Goal: Find specific page/section: Find specific page/section

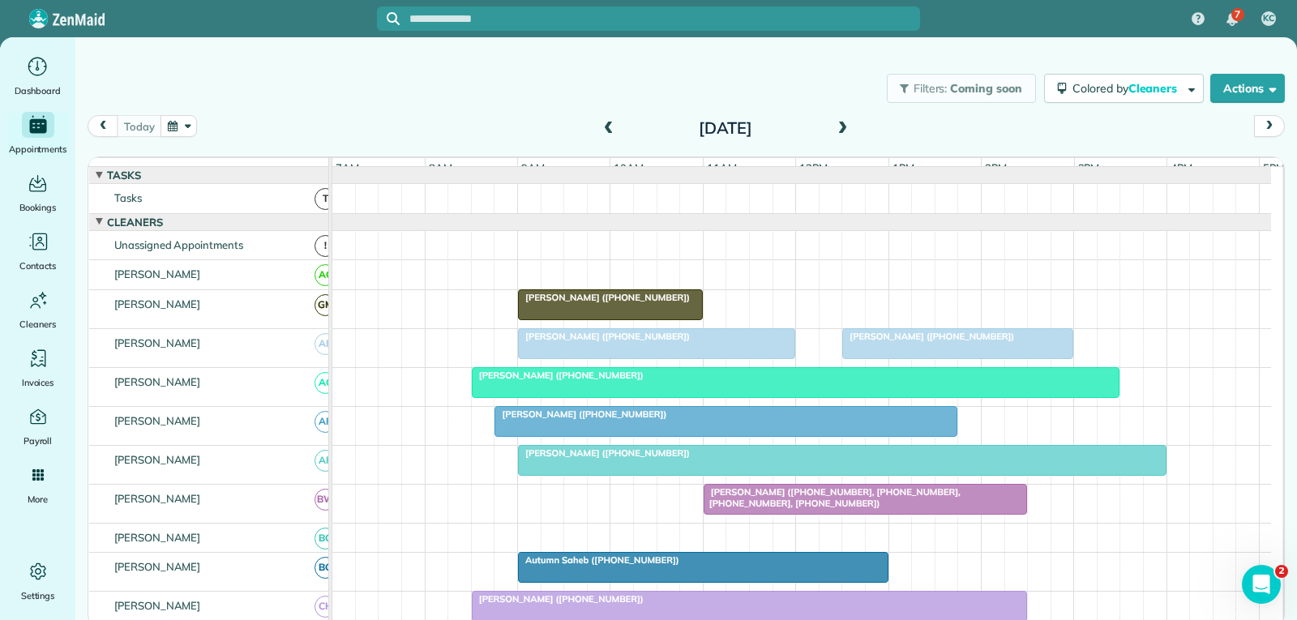
click at [642, 358] on div at bounding box center [657, 343] width 276 height 29
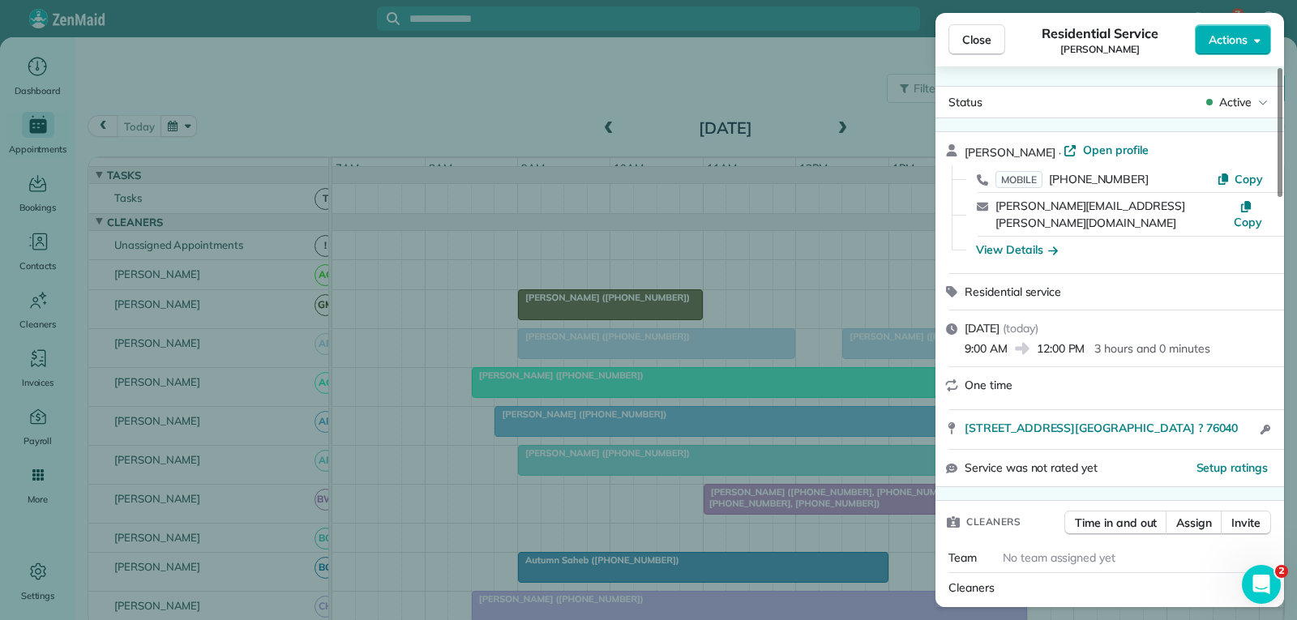
scroll to position [162, 0]
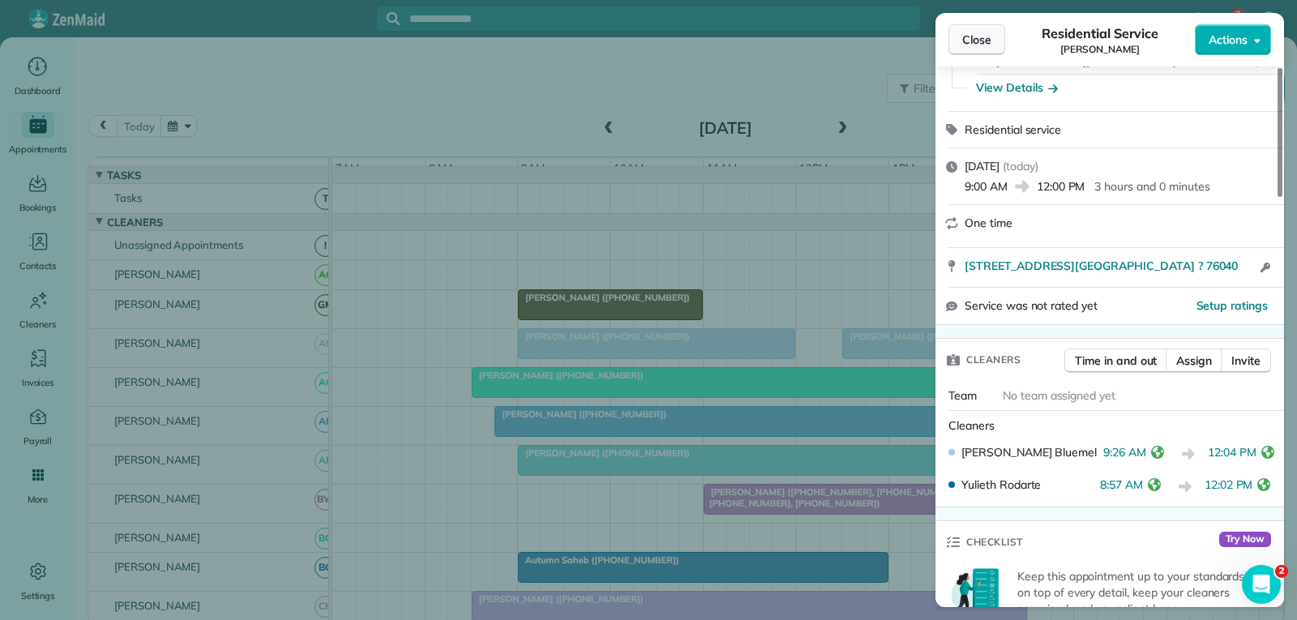
click at [983, 41] on span "Close" at bounding box center [976, 40] width 29 height 16
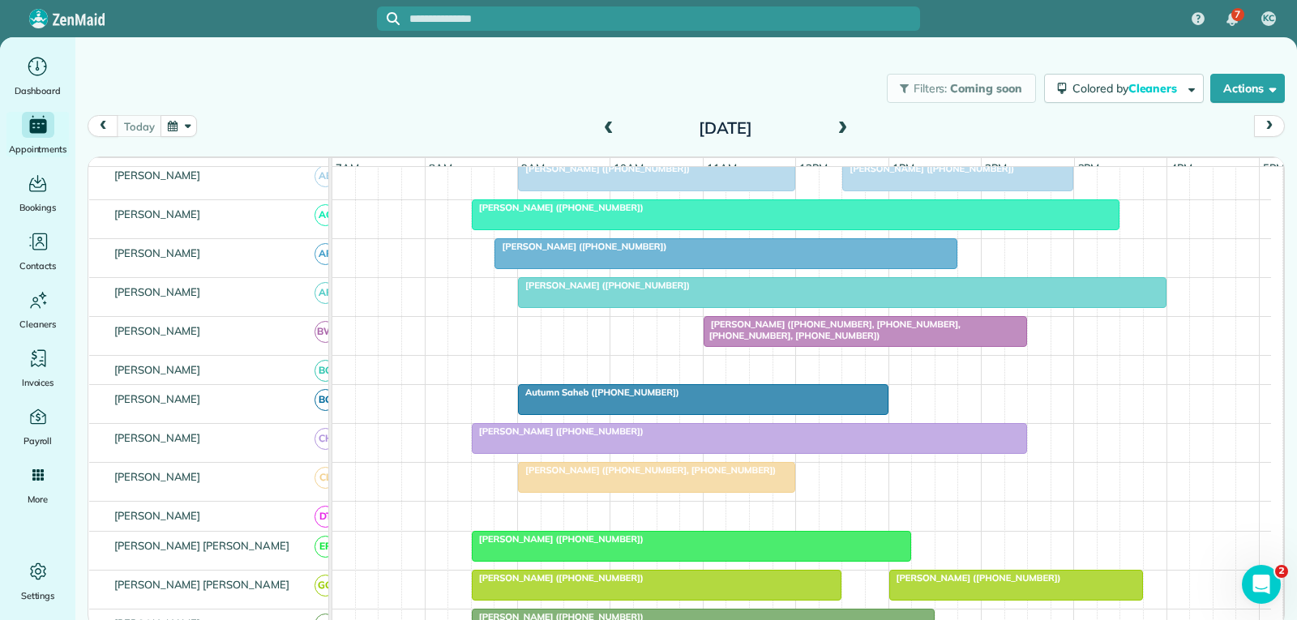
scroll to position [243, 0]
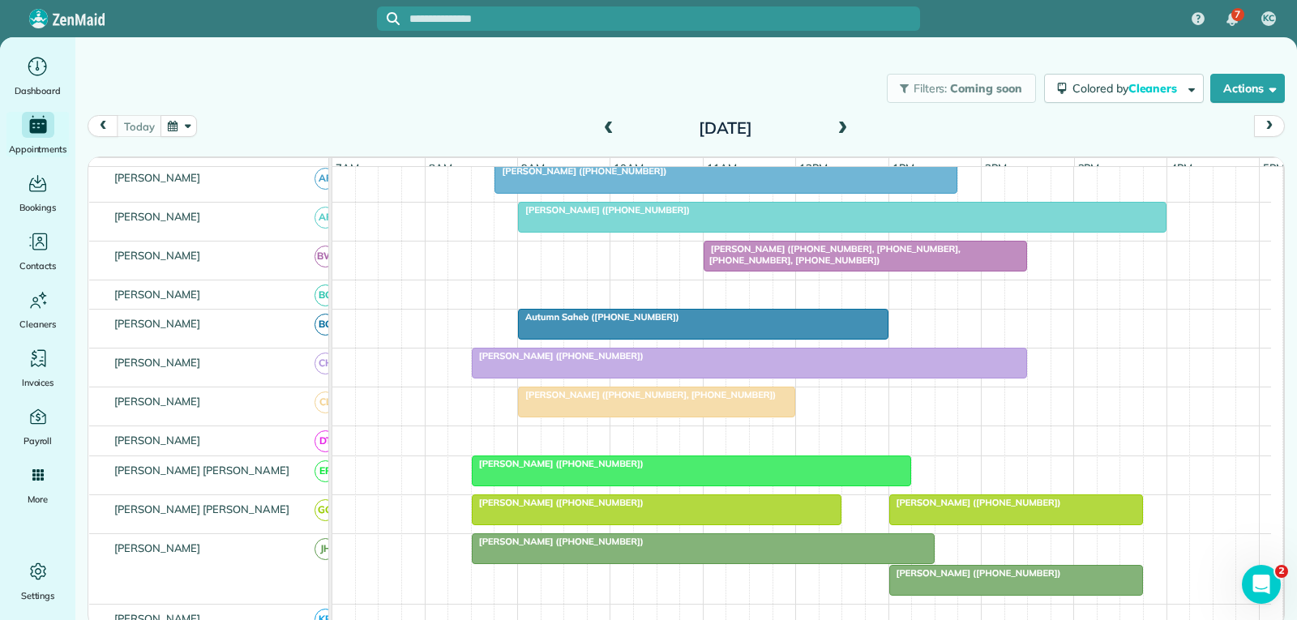
click at [784, 323] on div "Autumn Saheb ([PHONE_NUMBER])" at bounding box center [703, 316] width 361 height 11
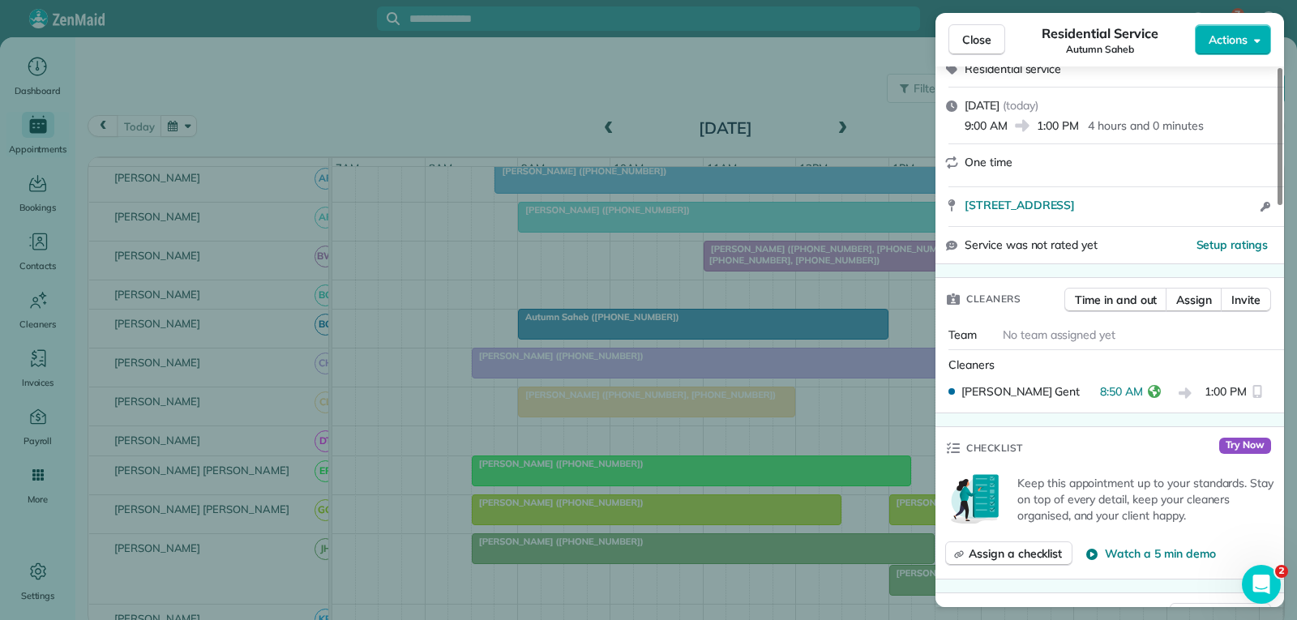
scroll to position [243, 0]
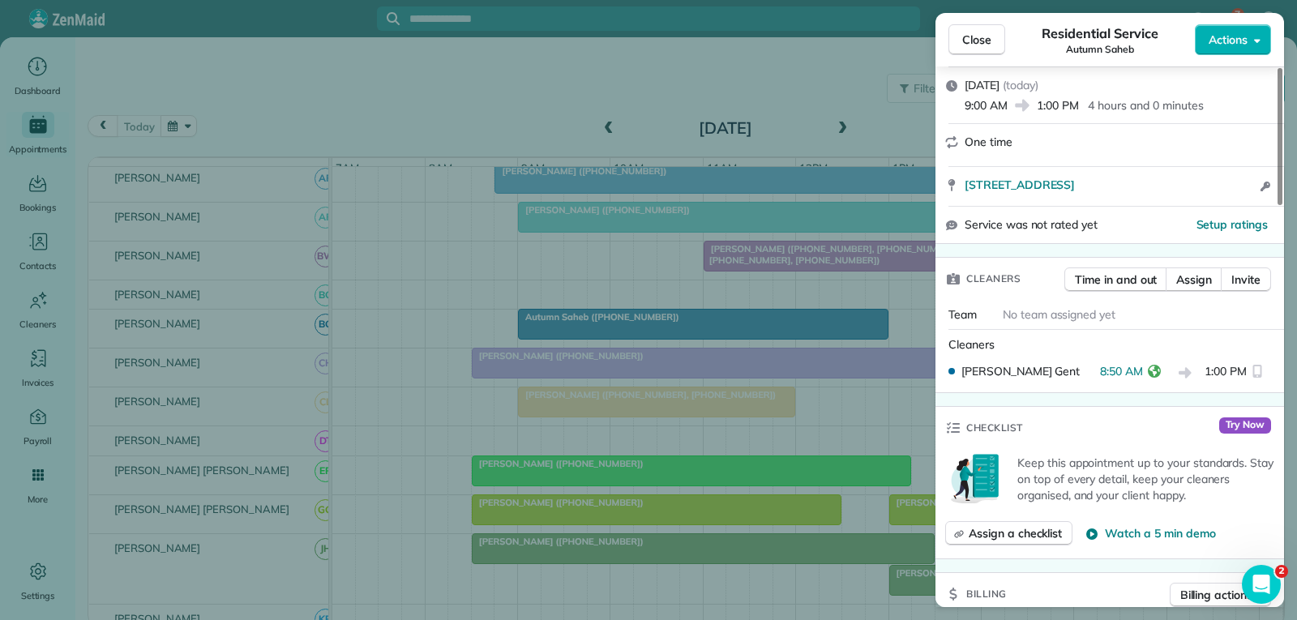
click at [992, 41] on button "Close" at bounding box center [977, 39] width 57 height 31
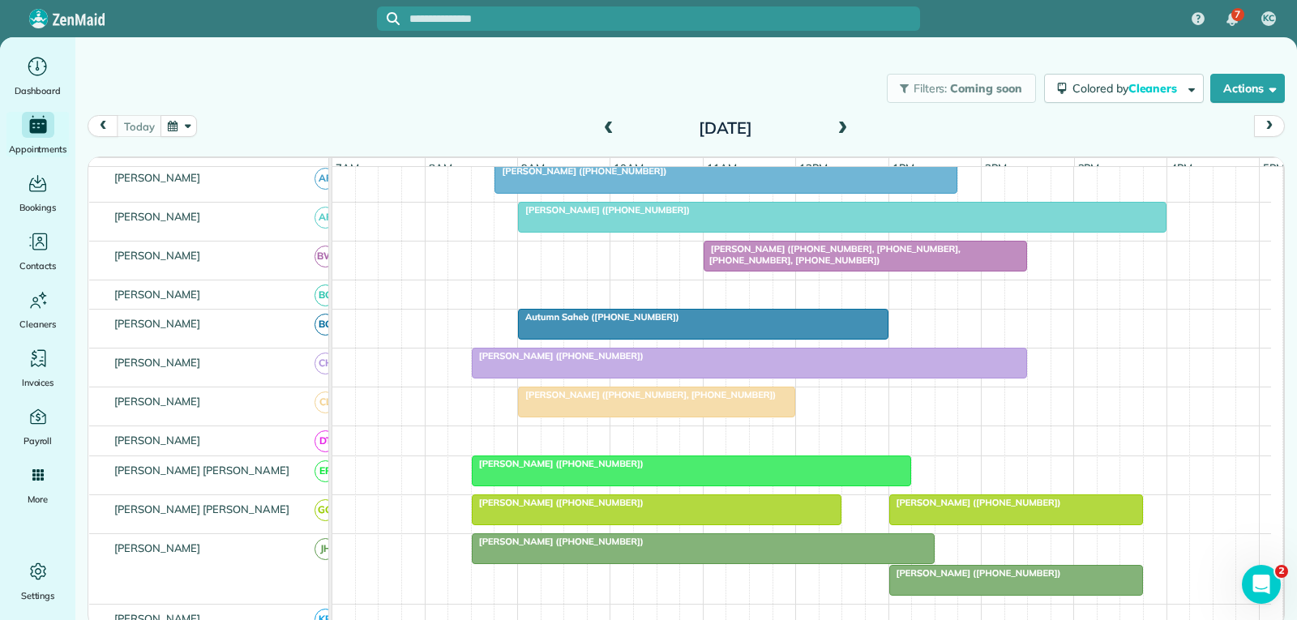
click at [740, 401] on div "[PERSON_NAME] ([PHONE_NUMBER], [PHONE_NUMBER])" at bounding box center [657, 394] width 268 height 11
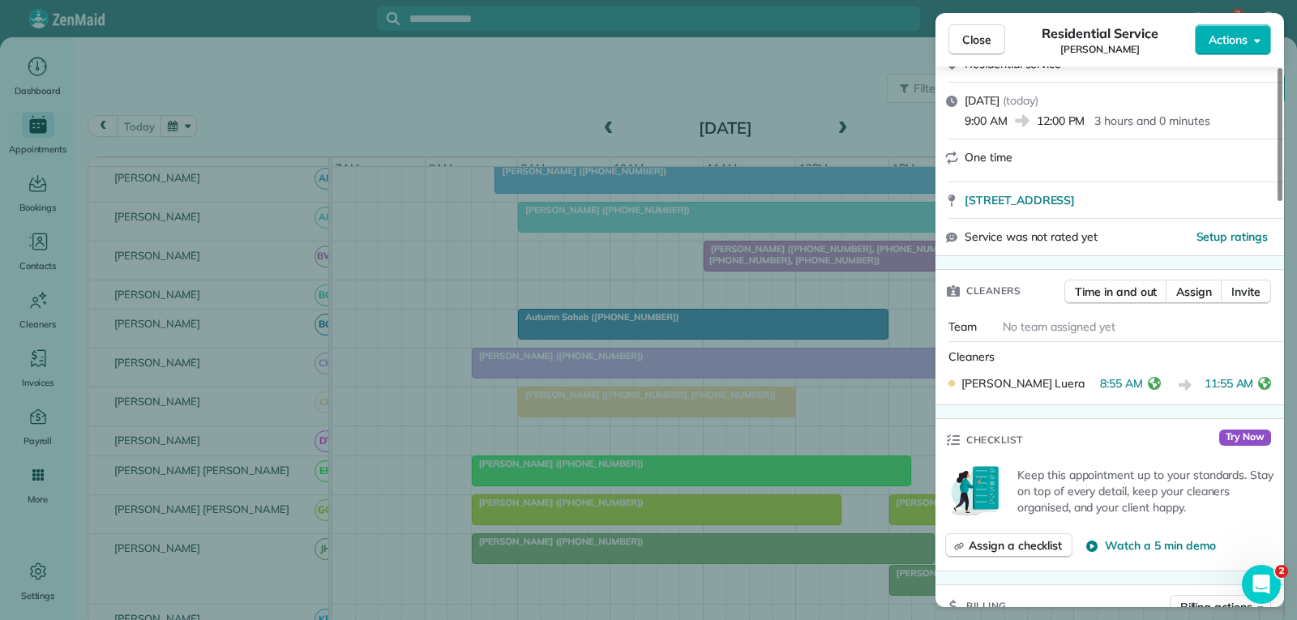
click at [986, 37] on span "Close" at bounding box center [976, 40] width 29 height 16
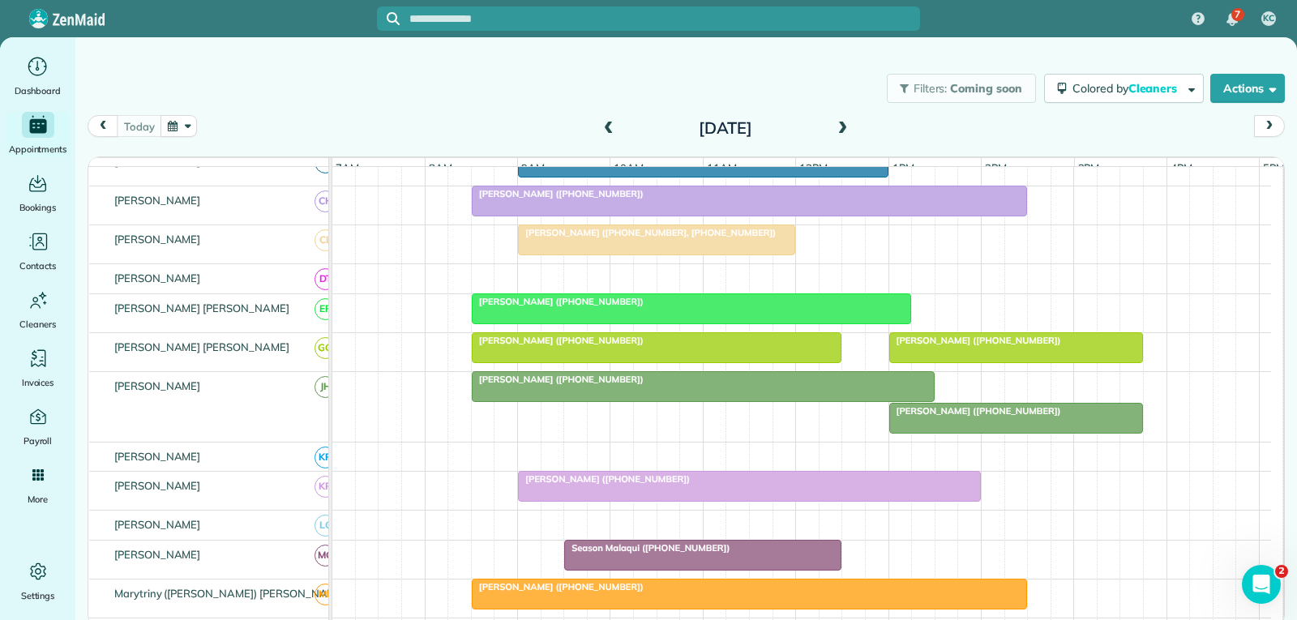
click at [698, 346] on div "[PERSON_NAME] ([PHONE_NUMBER])" at bounding box center [657, 340] width 361 height 11
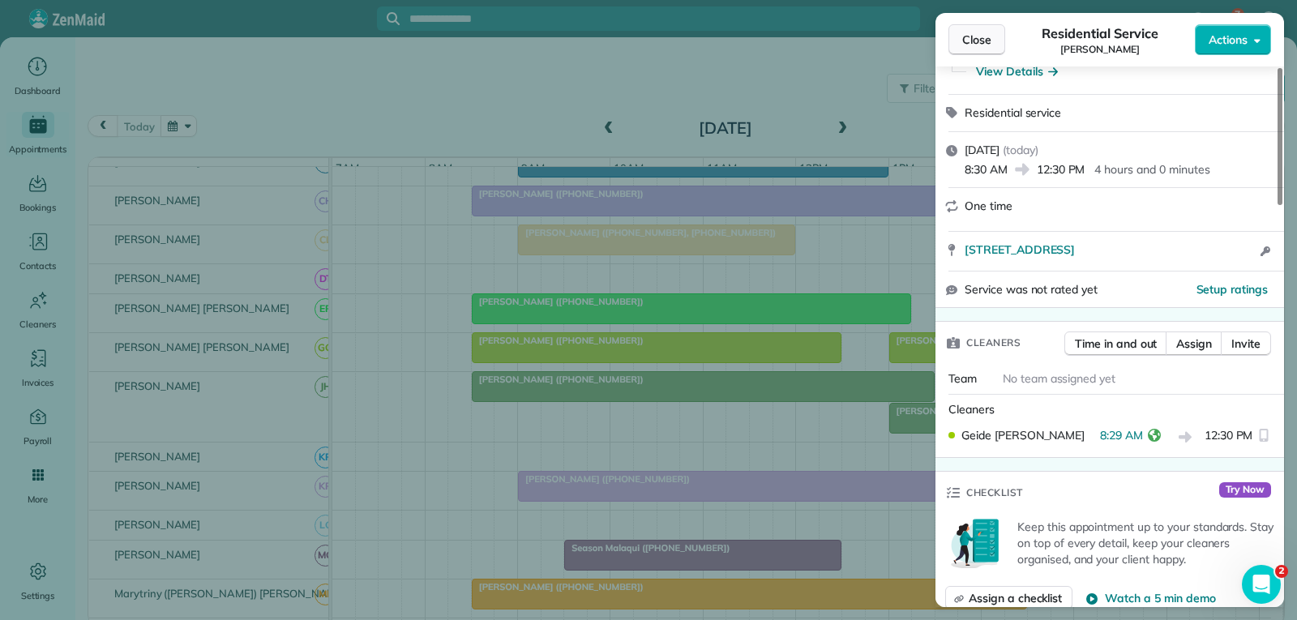
click at [982, 41] on span "Close" at bounding box center [976, 40] width 29 height 16
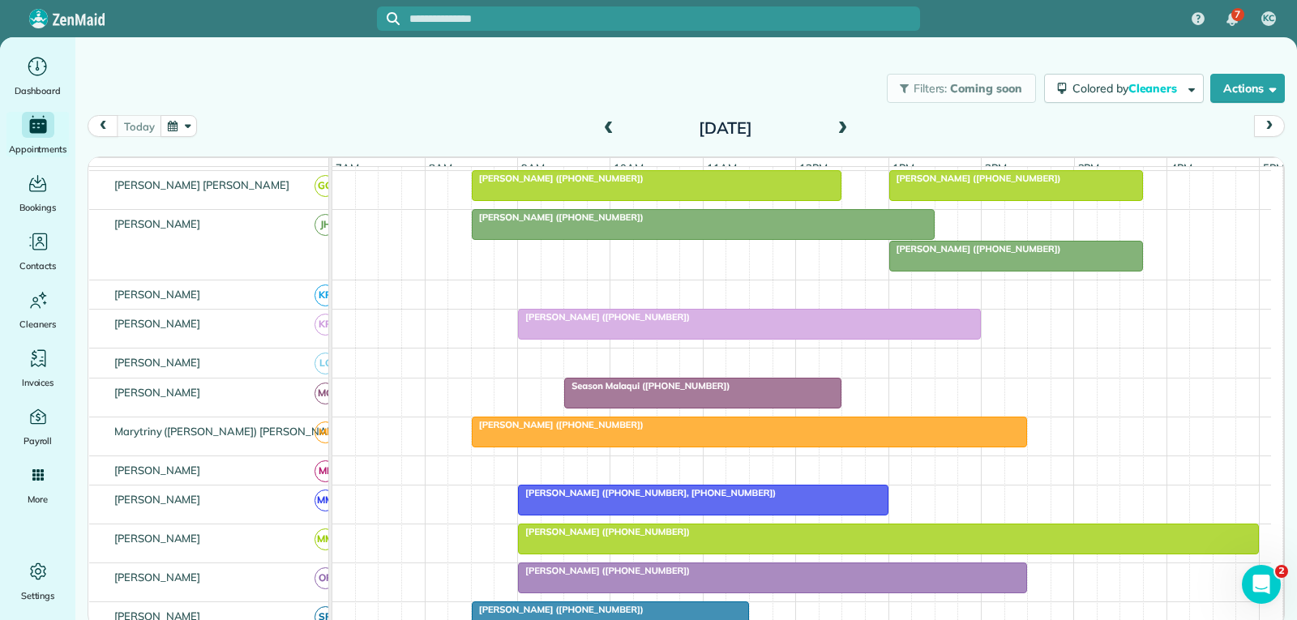
click at [687, 406] on div at bounding box center [703, 393] width 276 height 29
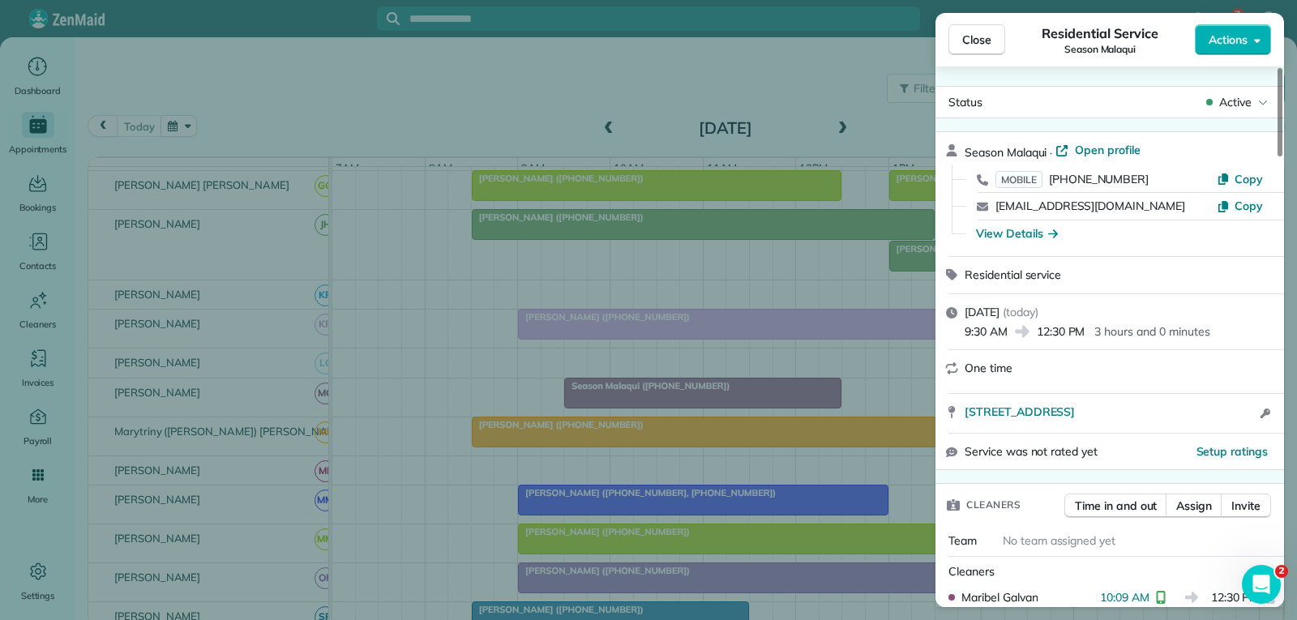
scroll to position [81, 0]
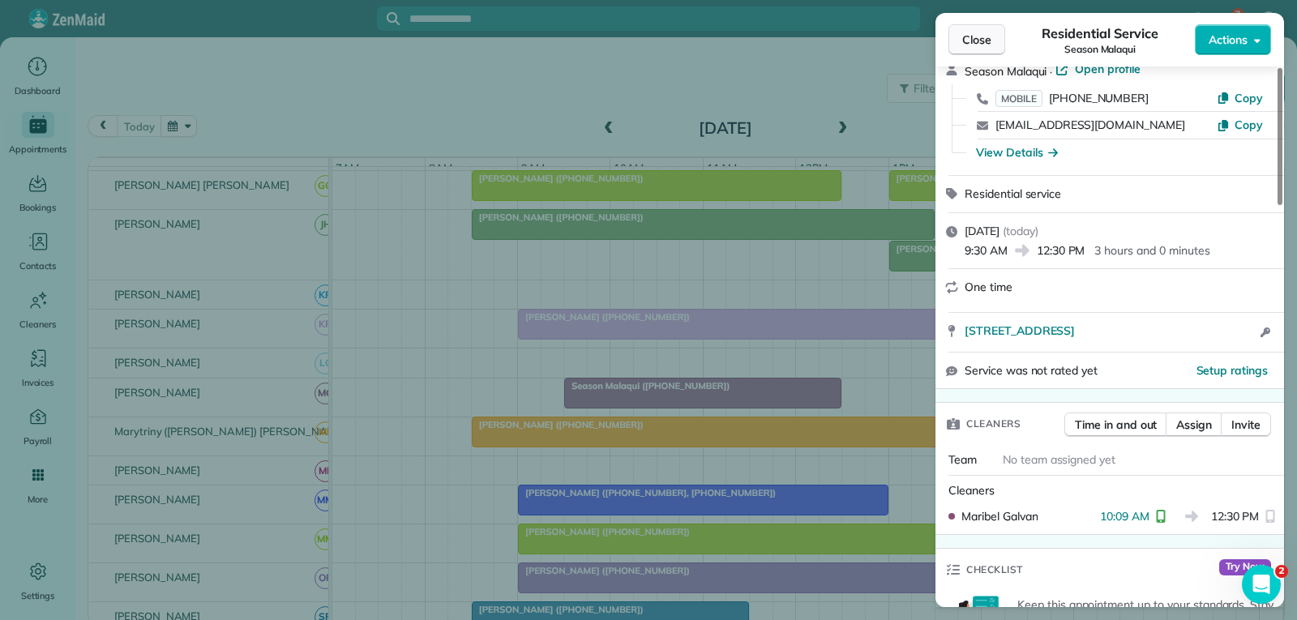
click at [996, 37] on button "Close" at bounding box center [977, 39] width 57 height 31
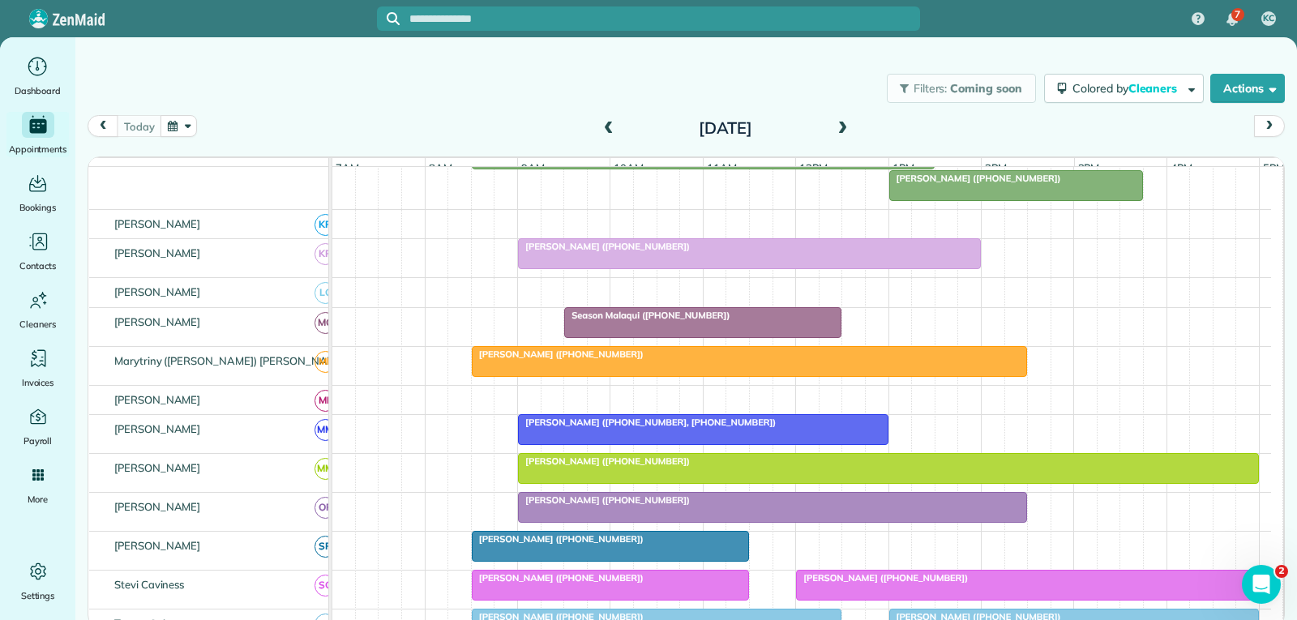
scroll to position [730, 0]
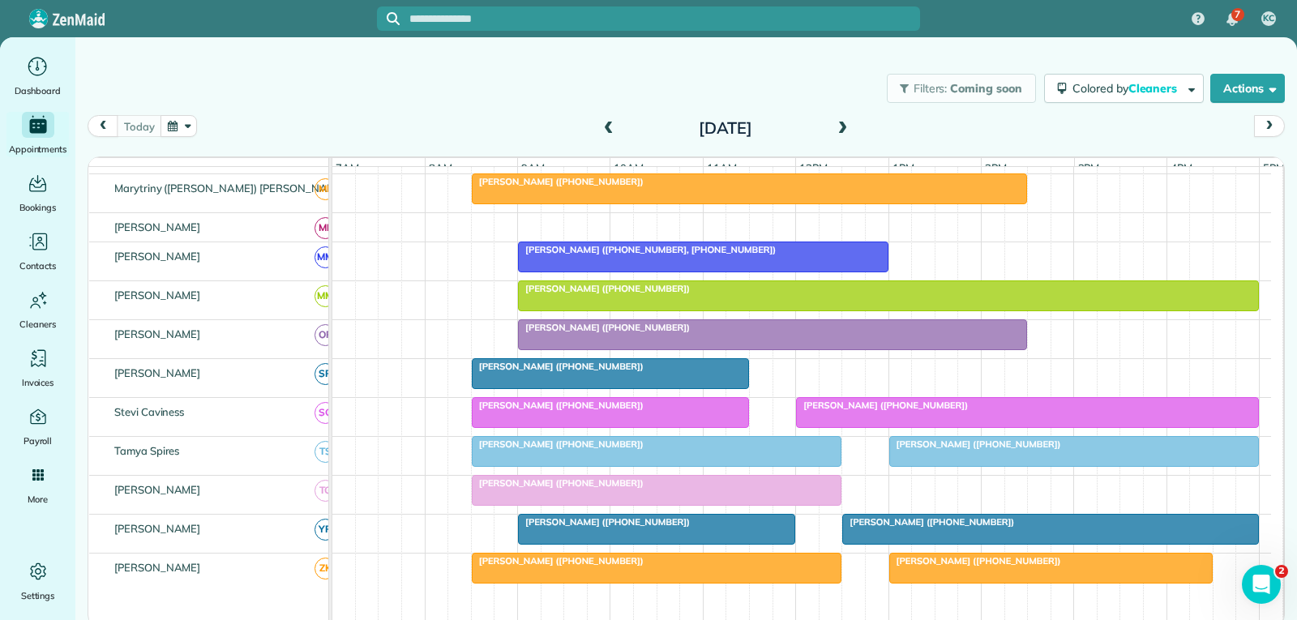
click at [675, 386] on div at bounding box center [611, 373] width 276 height 29
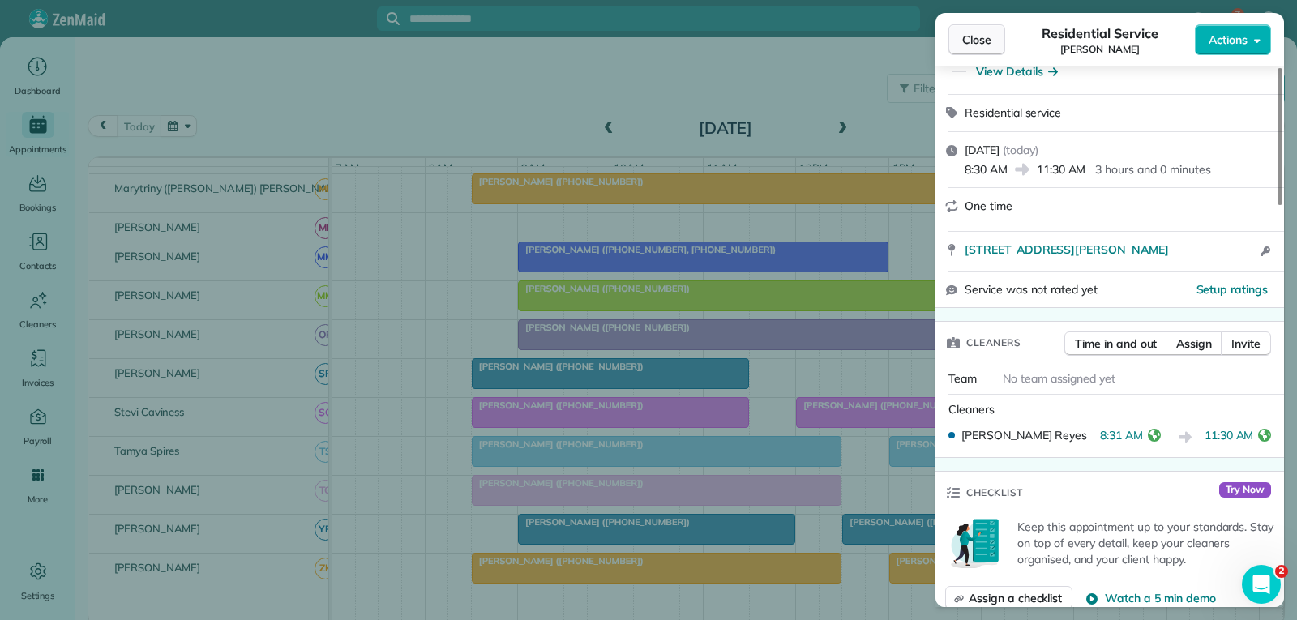
click at [960, 34] on button "Close" at bounding box center [977, 39] width 57 height 31
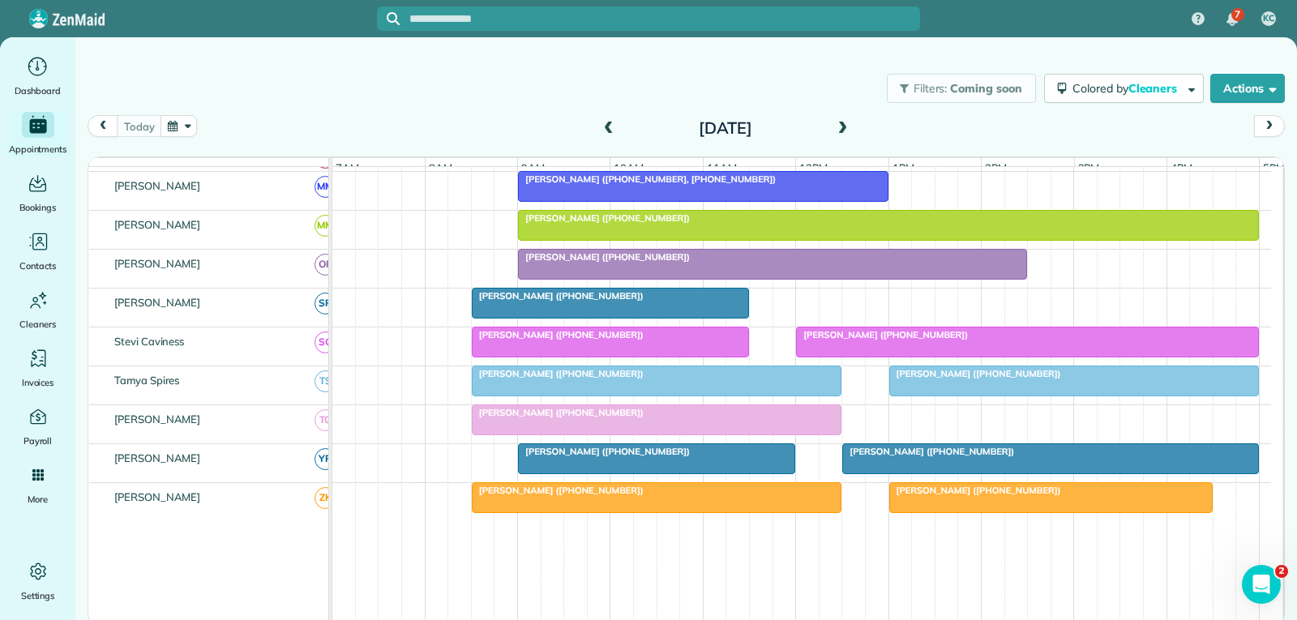
scroll to position [973, 0]
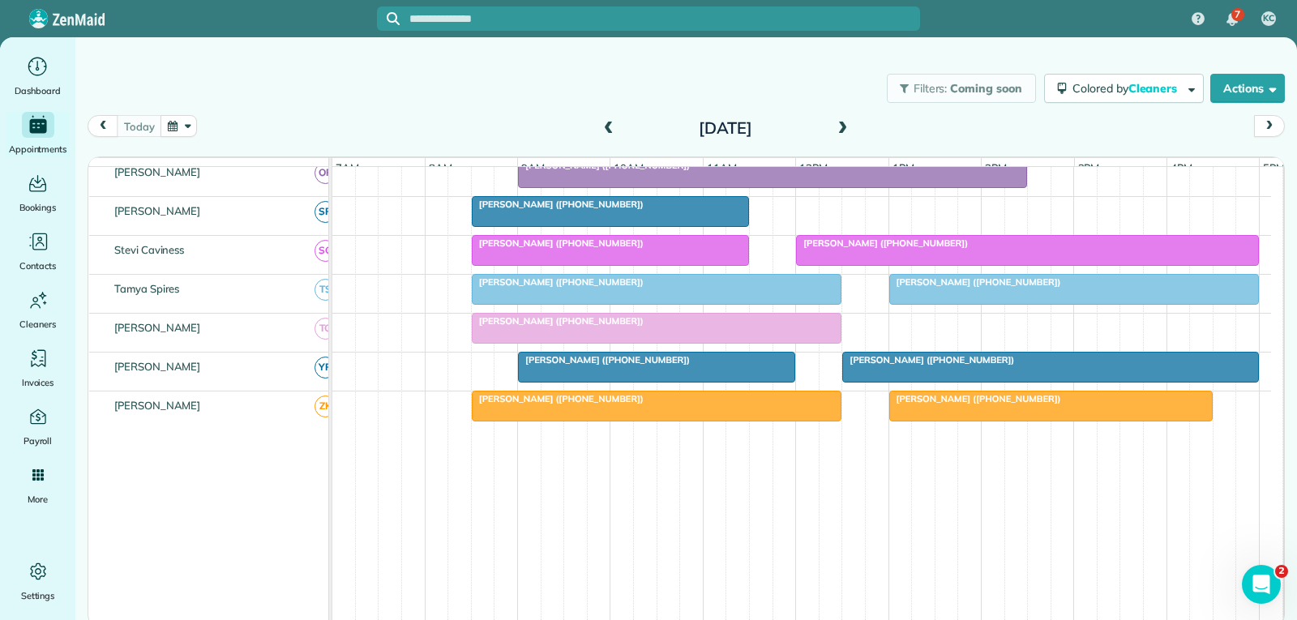
click at [655, 249] on div "[PERSON_NAME] ([PHONE_NUMBER])" at bounding box center [611, 243] width 268 height 11
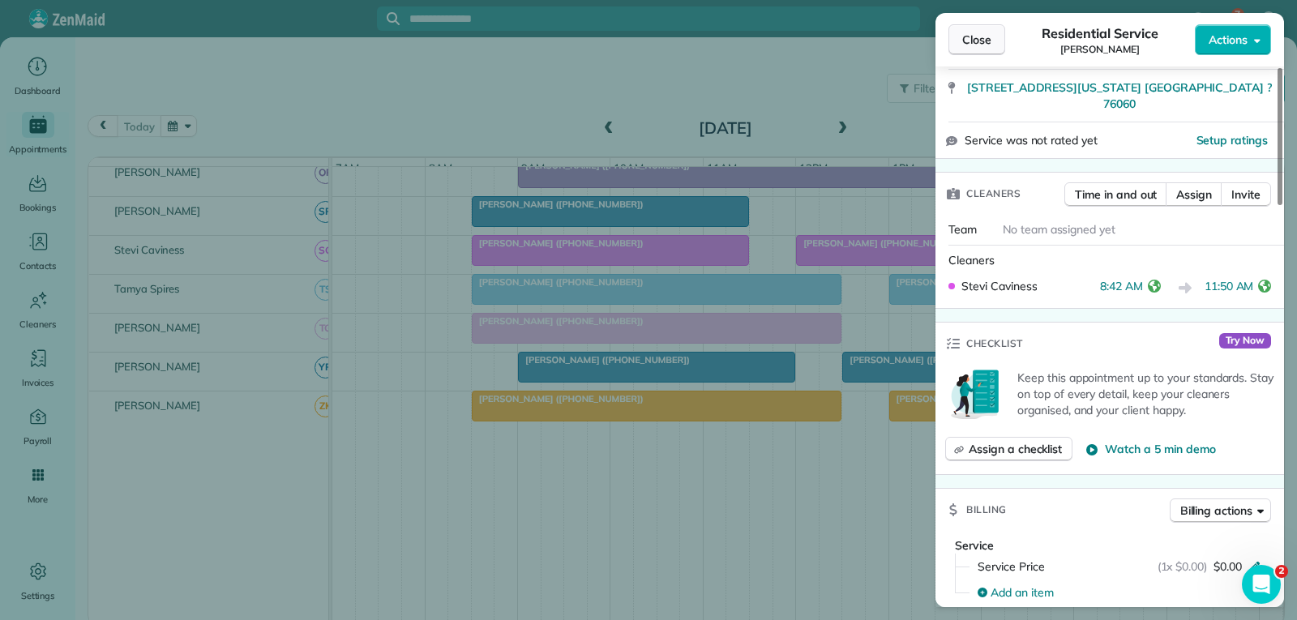
click at [993, 35] on button "Close" at bounding box center [977, 39] width 57 height 31
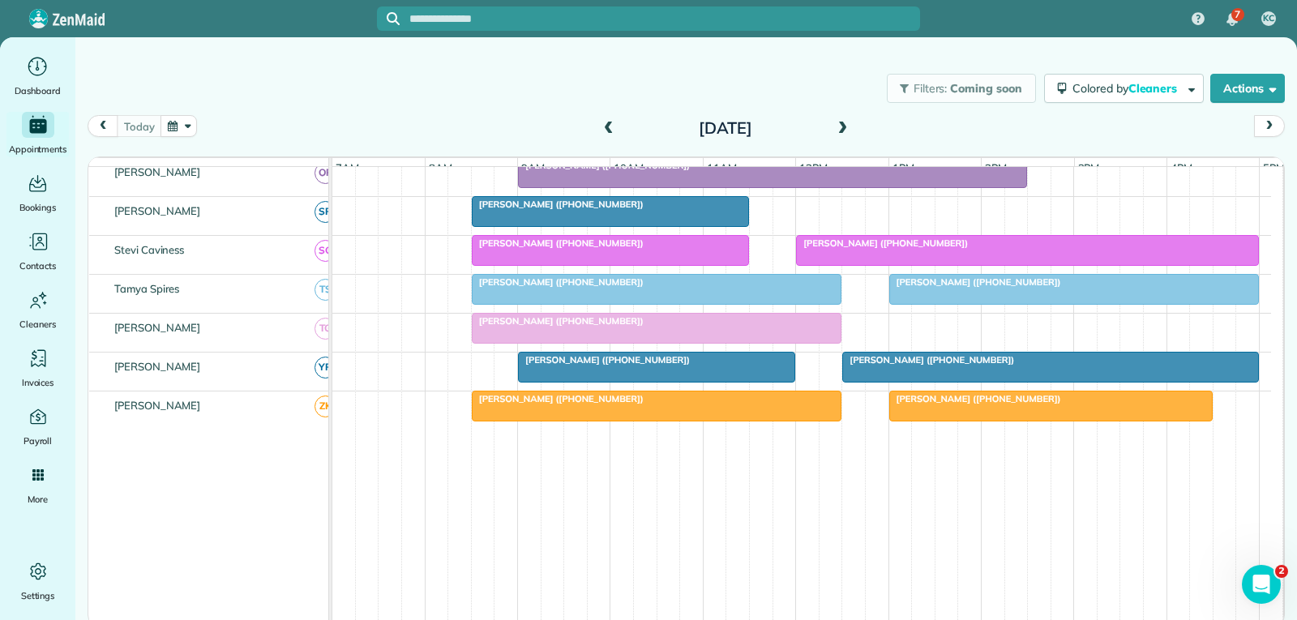
click at [869, 249] on span "[PERSON_NAME] ([PHONE_NUMBER])" at bounding box center [882, 243] width 174 height 11
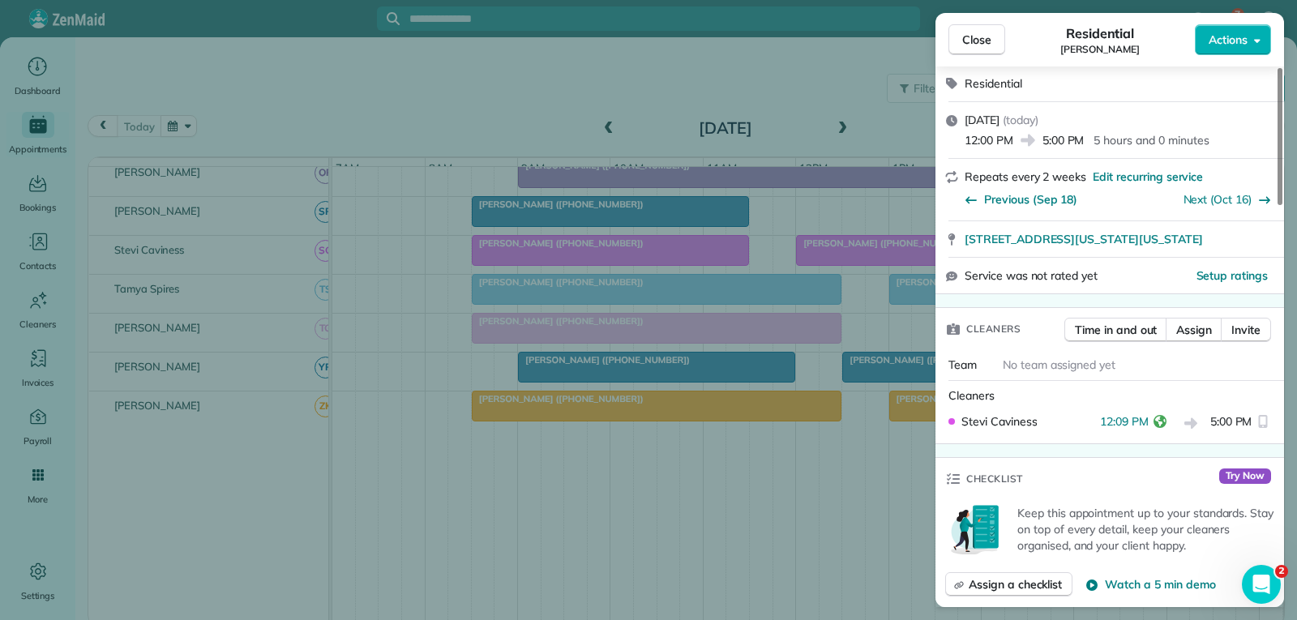
scroll to position [324, 0]
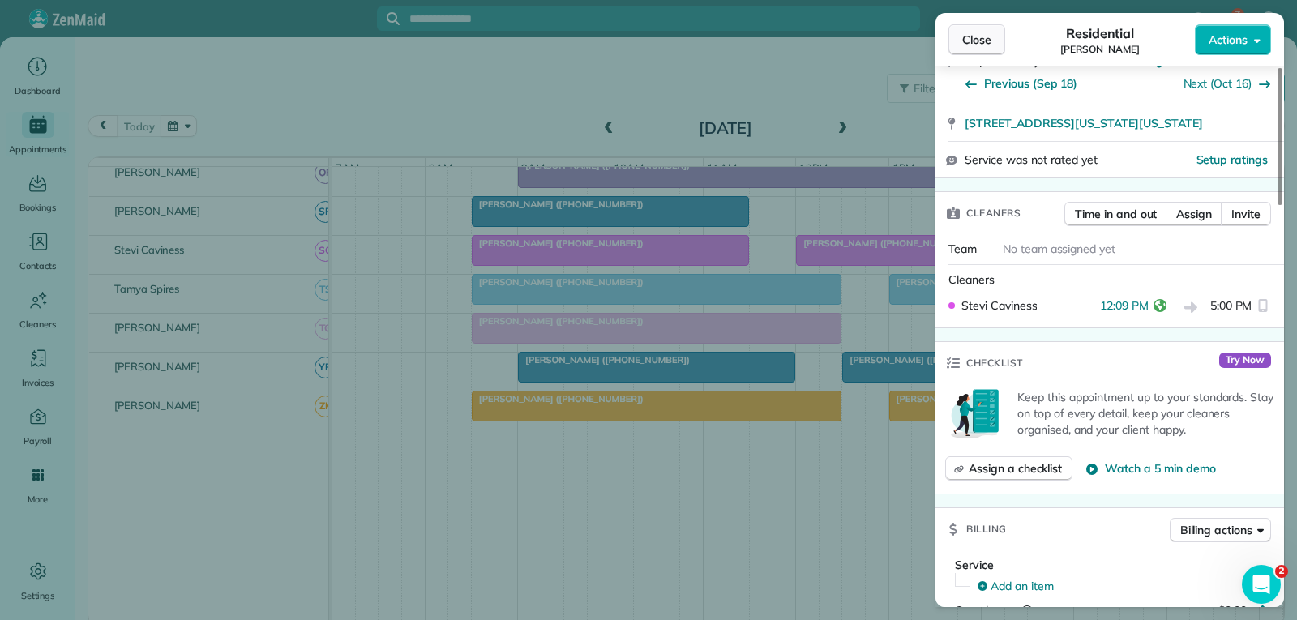
click at [973, 32] on span "Close" at bounding box center [976, 40] width 29 height 16
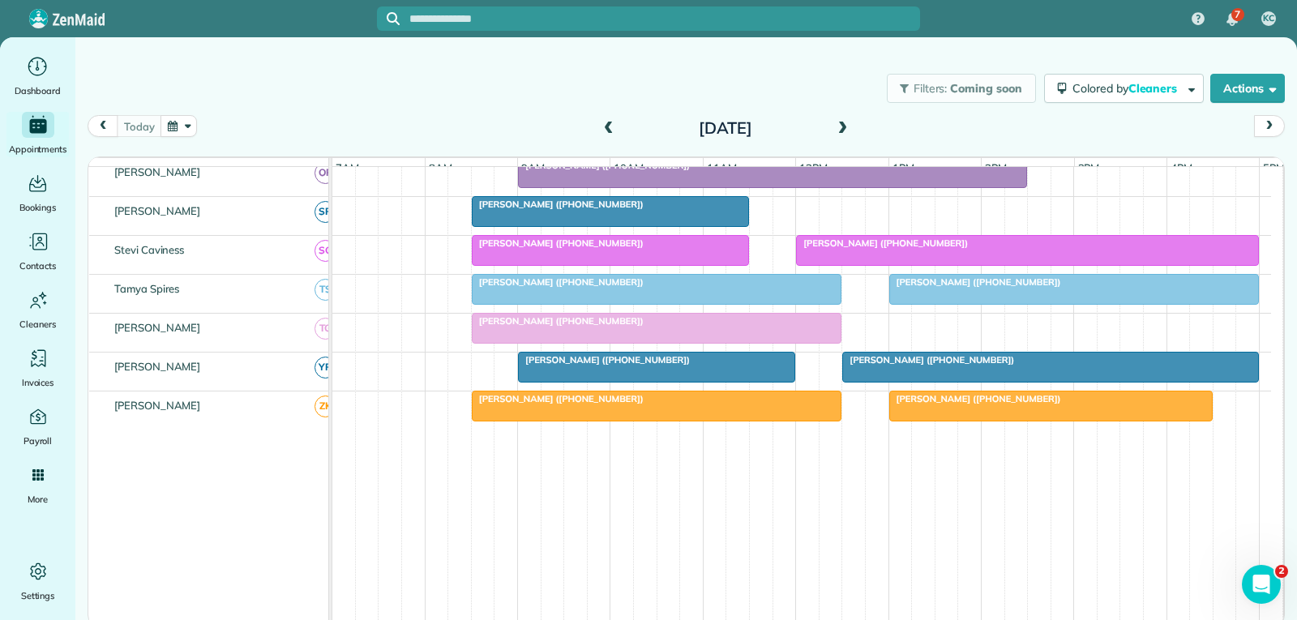
scroll to position [1013, 0]
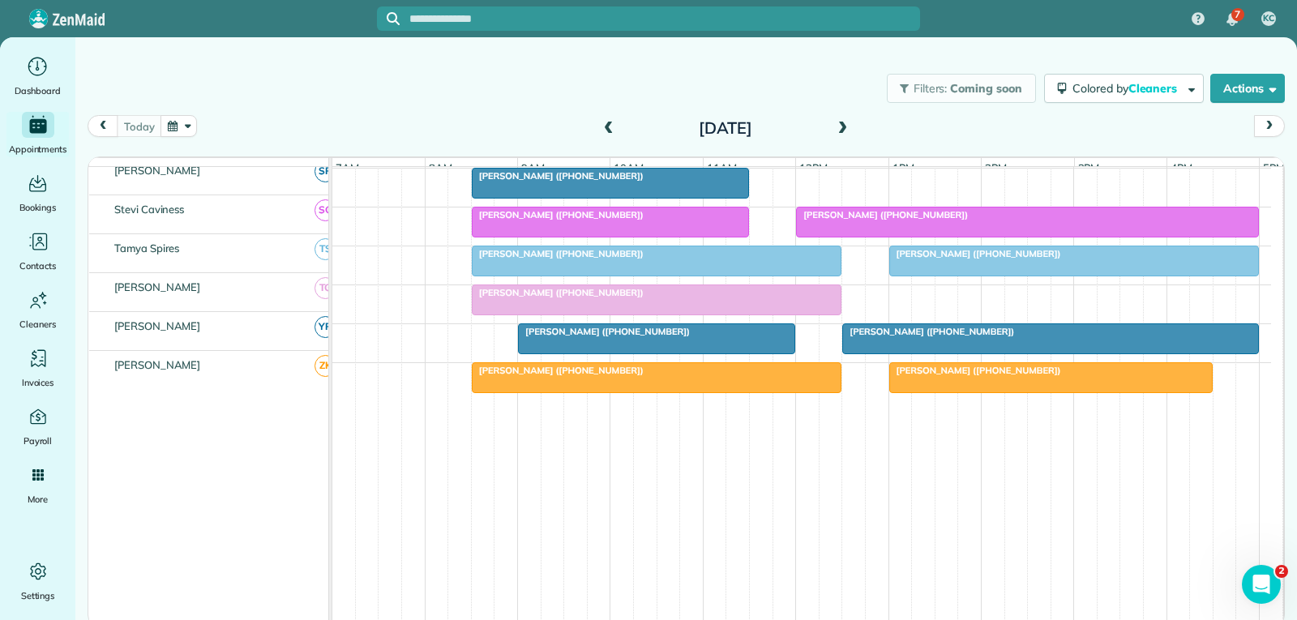
click at [686, 298] on div "[PERSON_NAME] ([PHONE_NUMBER])" at bounding box center [657, 292] width 361 height 11
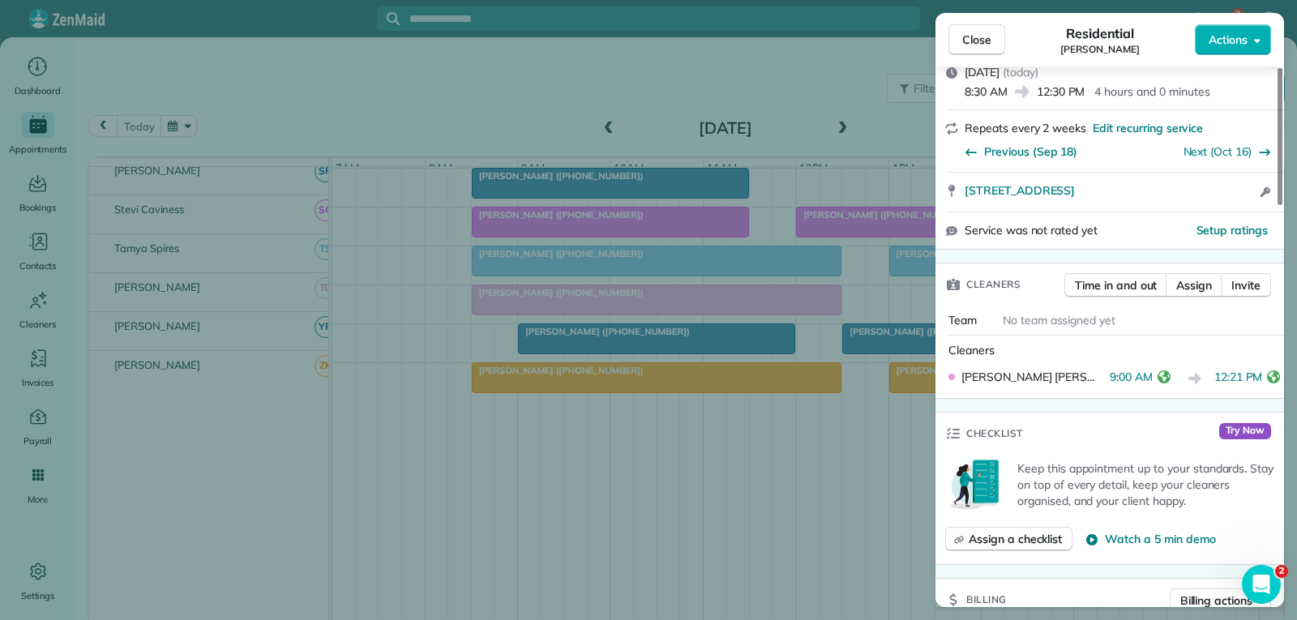
scroll to position [243, 0]
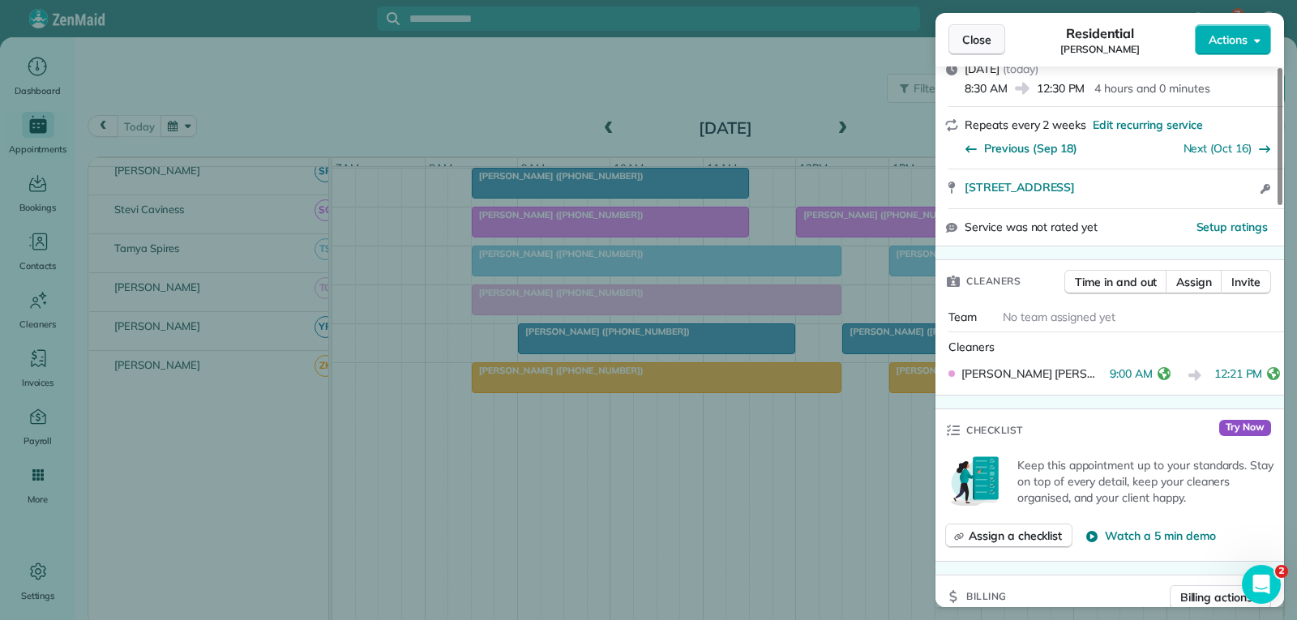
click at [982, 36] on span "Close" at bounding box center [976, 40] width 29 height 16
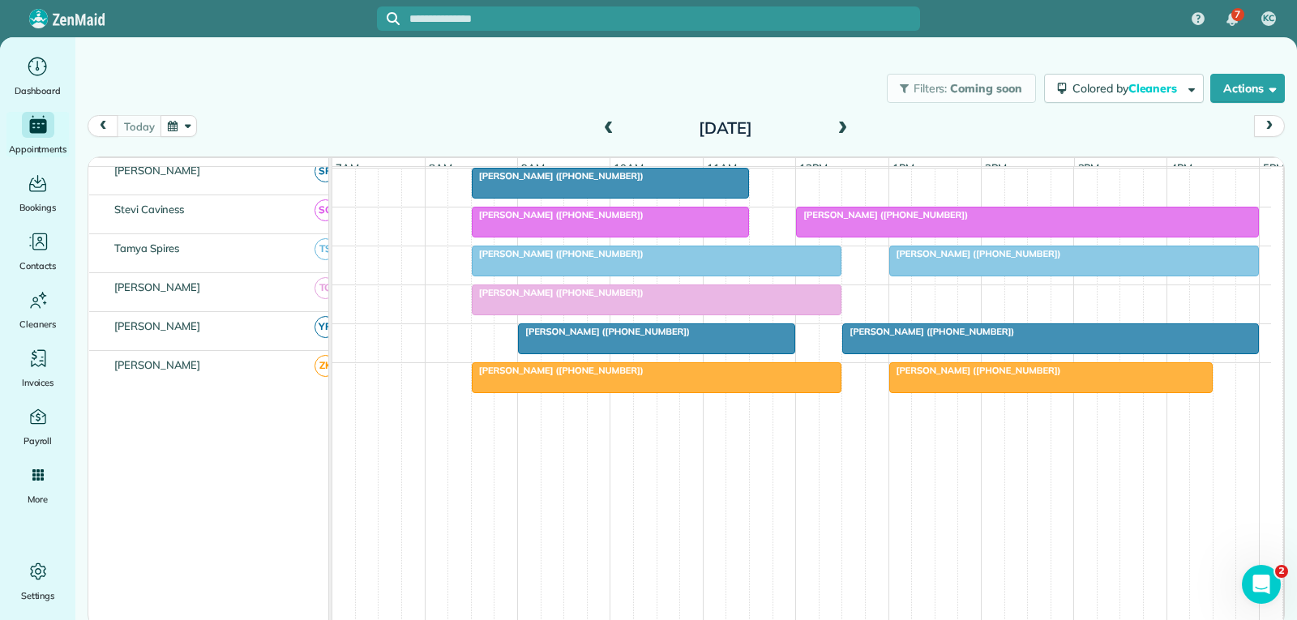
click at [907, 335] on span "[PERSON_NAME] ([PHONE_NUMBER])" at bounding box center [929, 331] width 174 height 11
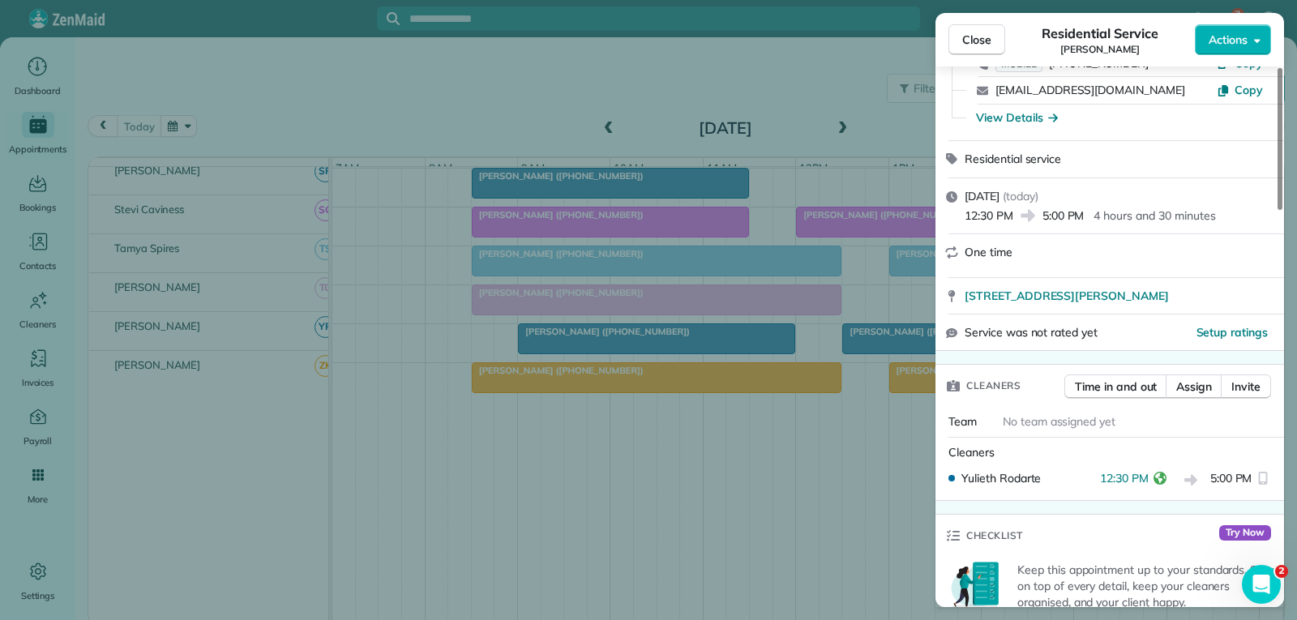
scroll to position [243, 0]
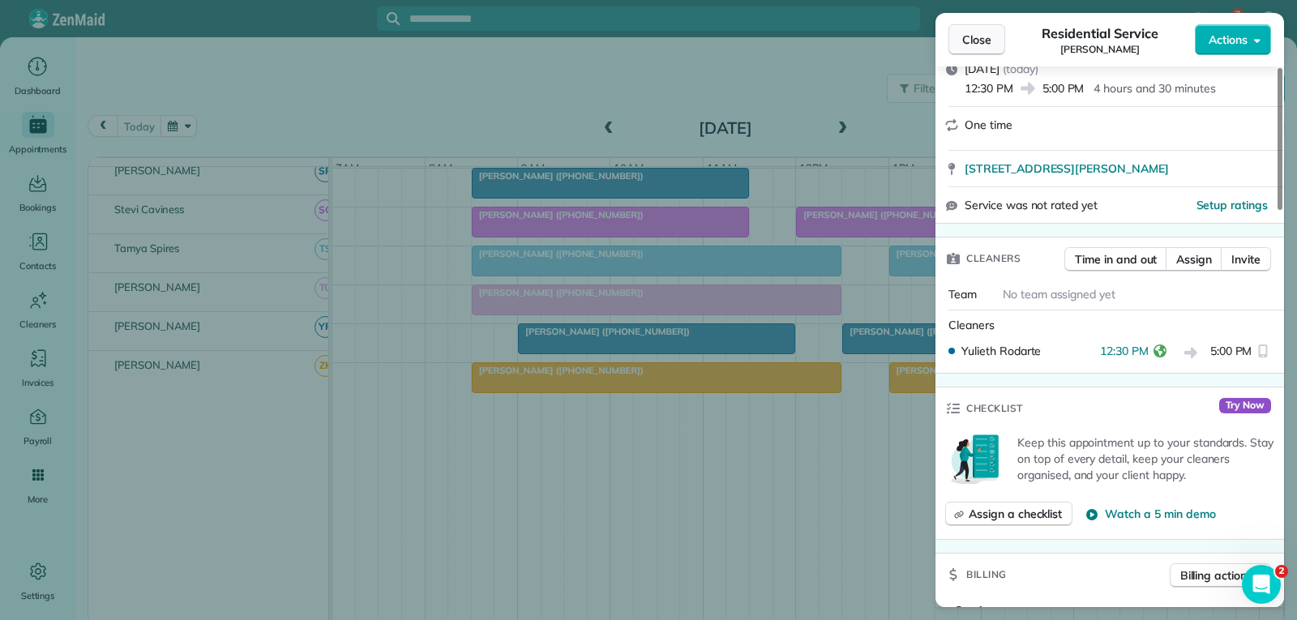
click at [982, 46] on span "Close" at bounding box center [976, 40] width 29 height 16
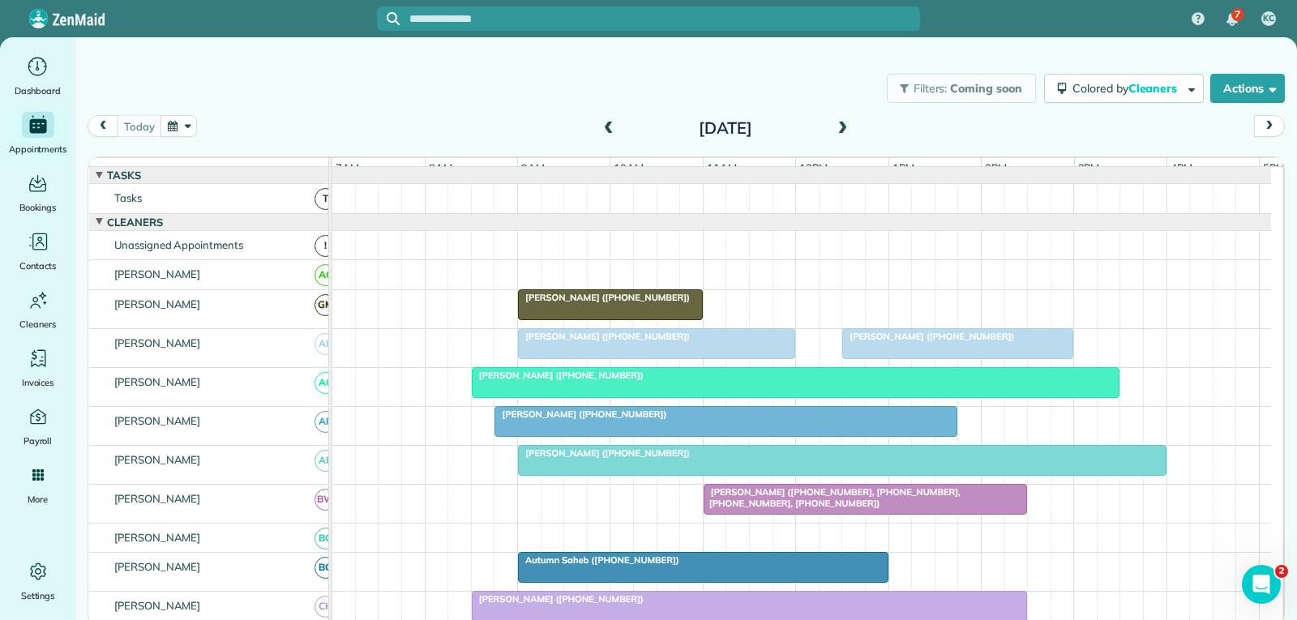
click at [888, 342] on span "[PERSON_NAME] ([PHONE_NUMBER])" at bounding box center [929, 336] width 174 height 11
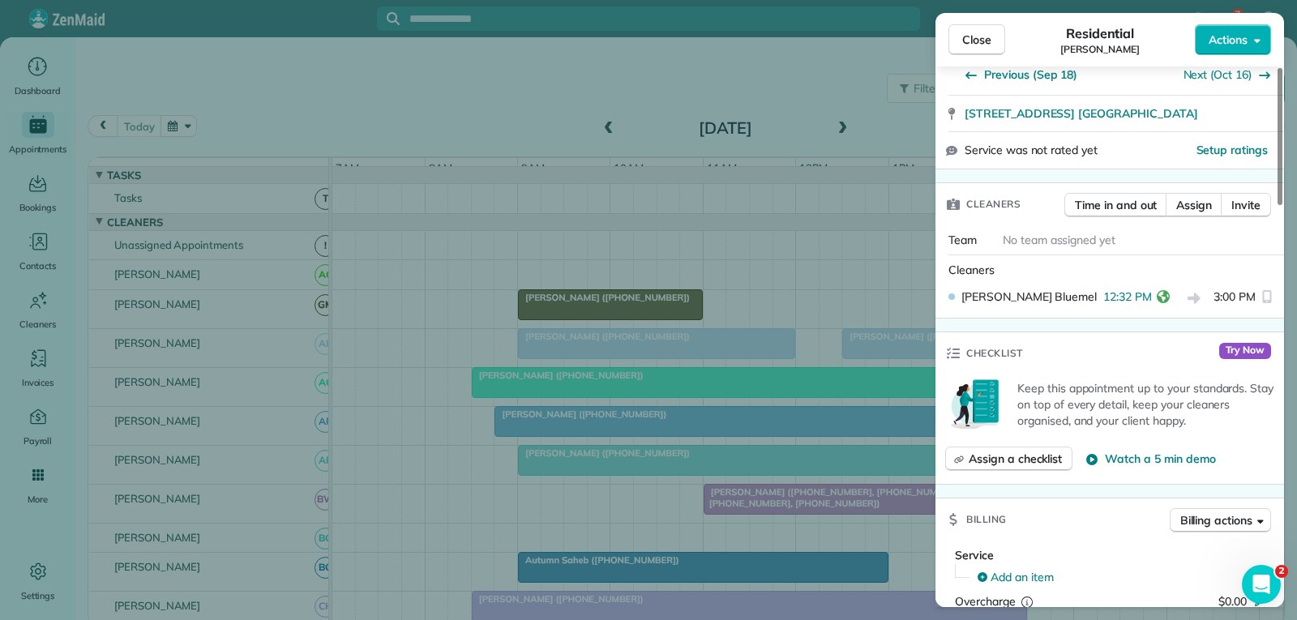
scroll to position [324, 0]
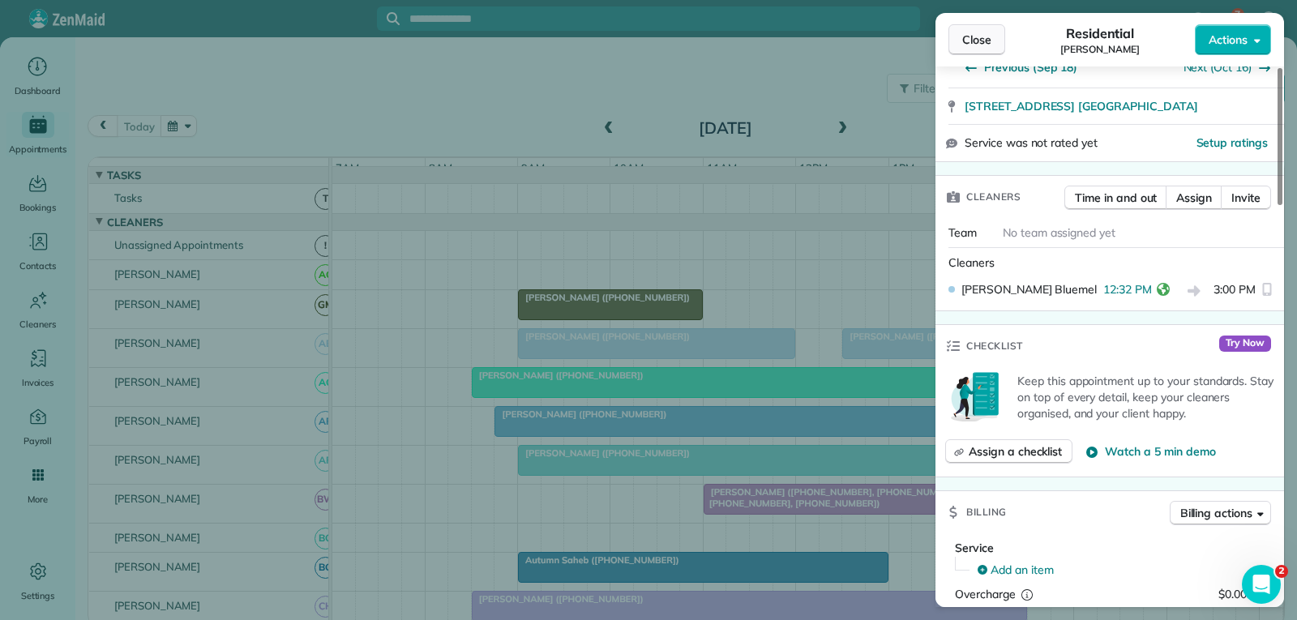
click at [971, 32] on span "Close" at bounding box center [976, 40] width 29 height 16
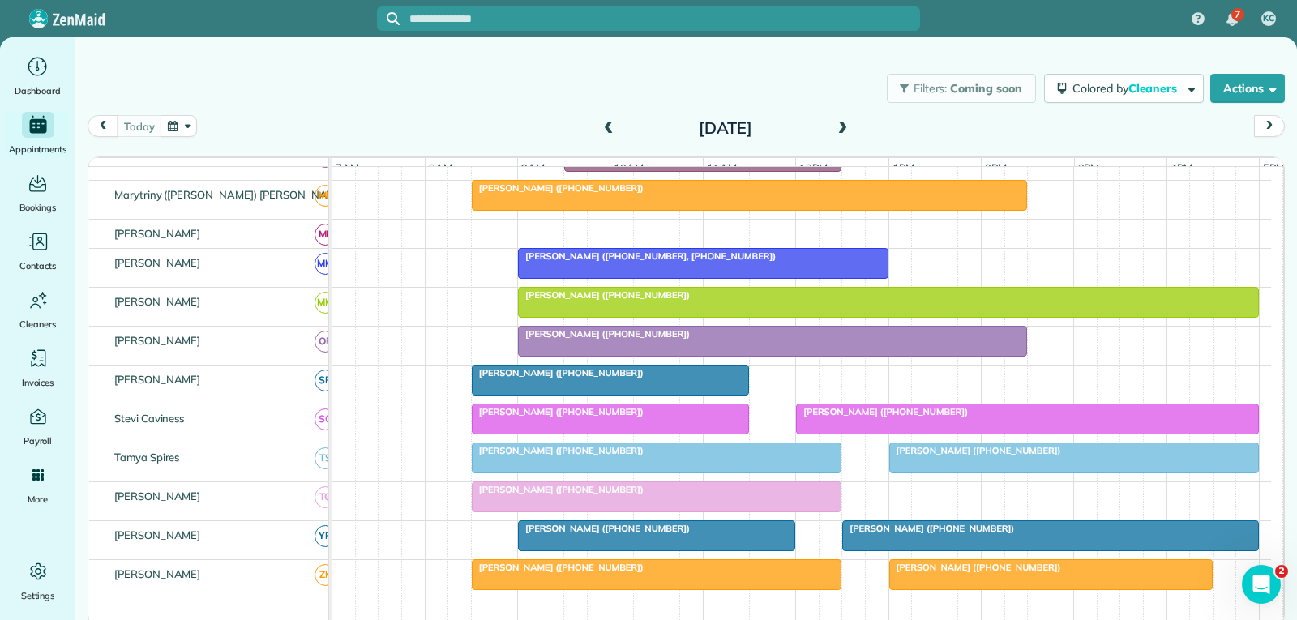
scroll to position [973, 0]
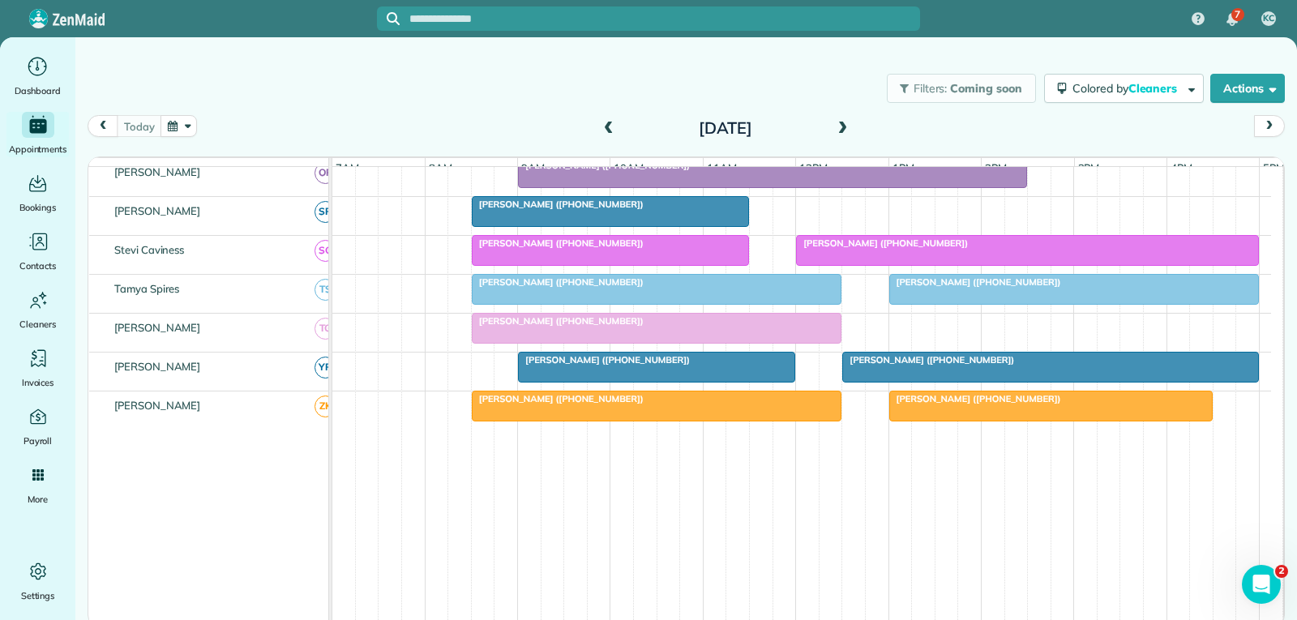
click at [947, 304] on div at bounding box center [1074, 289] width 369 height 29
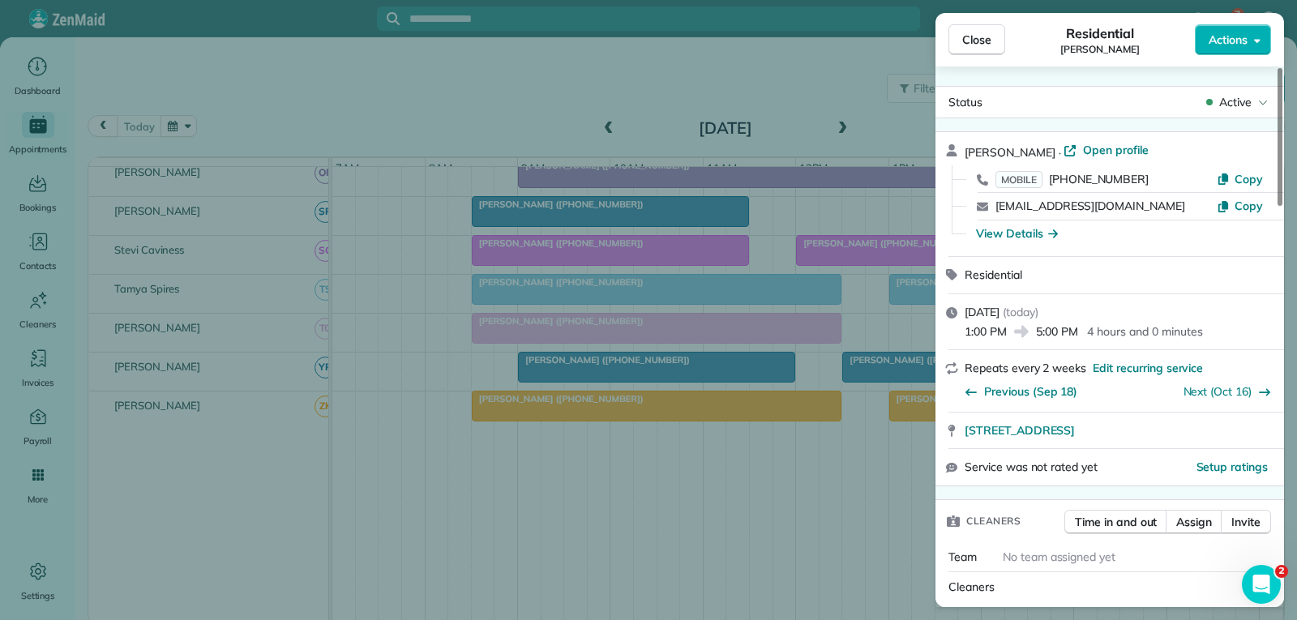
scroll to position [165, 0]
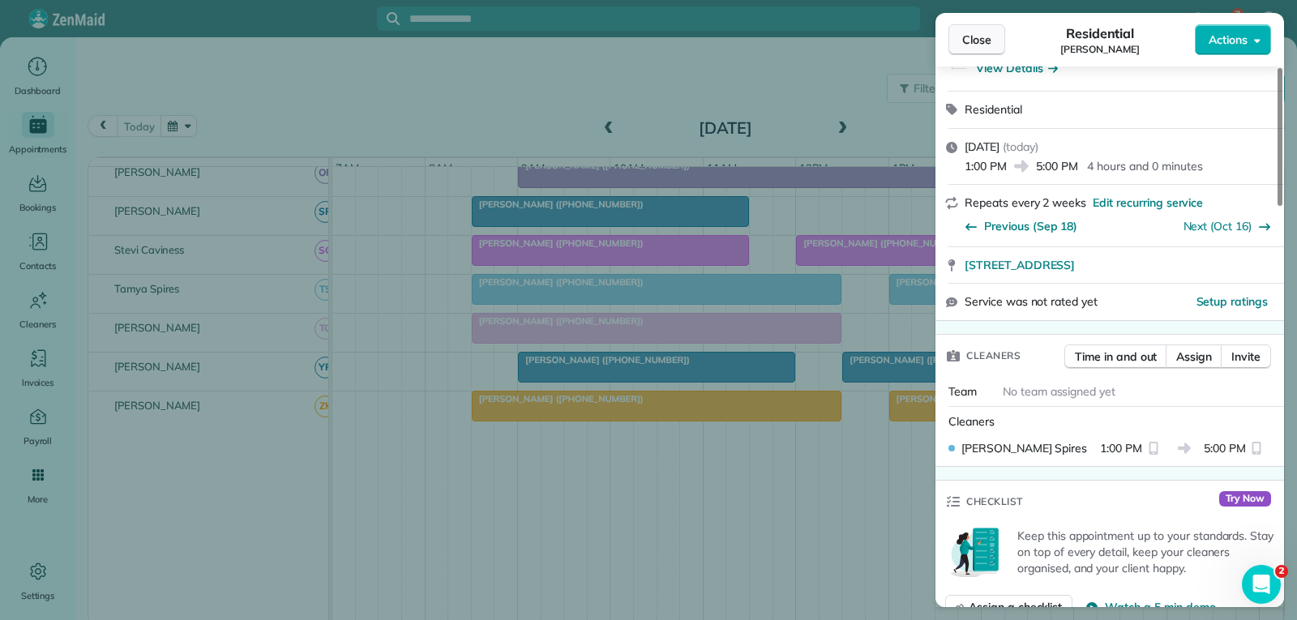
click at [986, 43] on span "Close" at bounding box center [976, 40] width 29 height 16
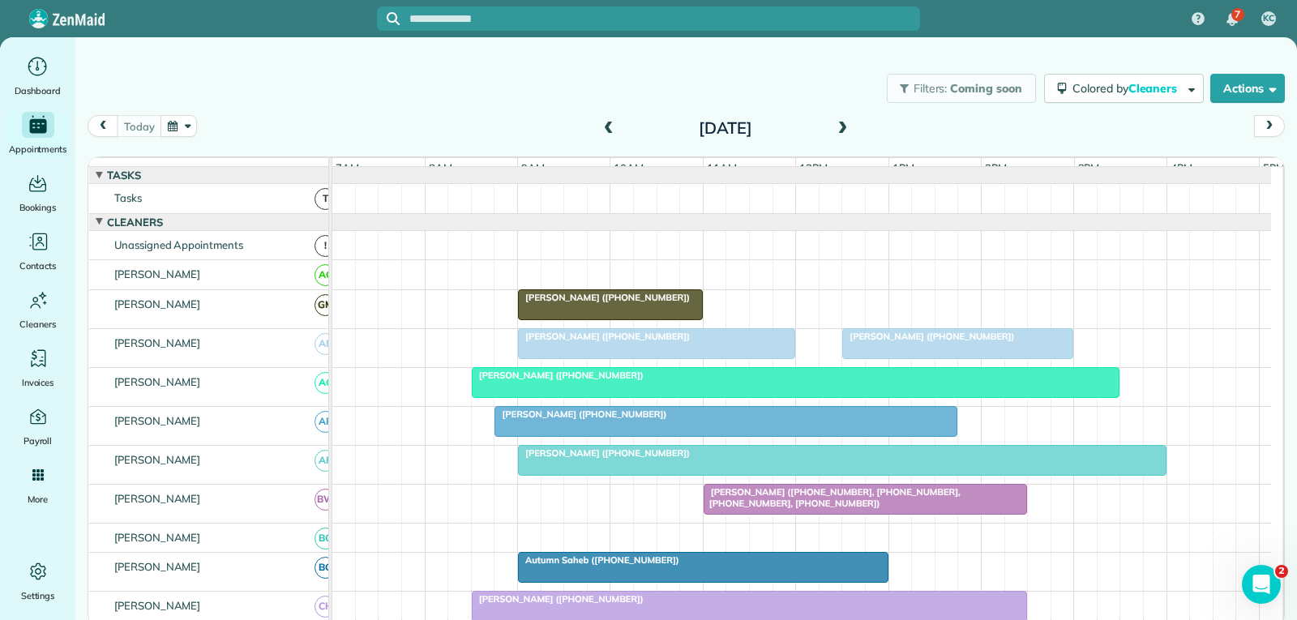
click at [732, 420] on div "[PERSON_NAME] ([PHONE_NUMBER])" at bounding box center [725, 414] width 453 height 11
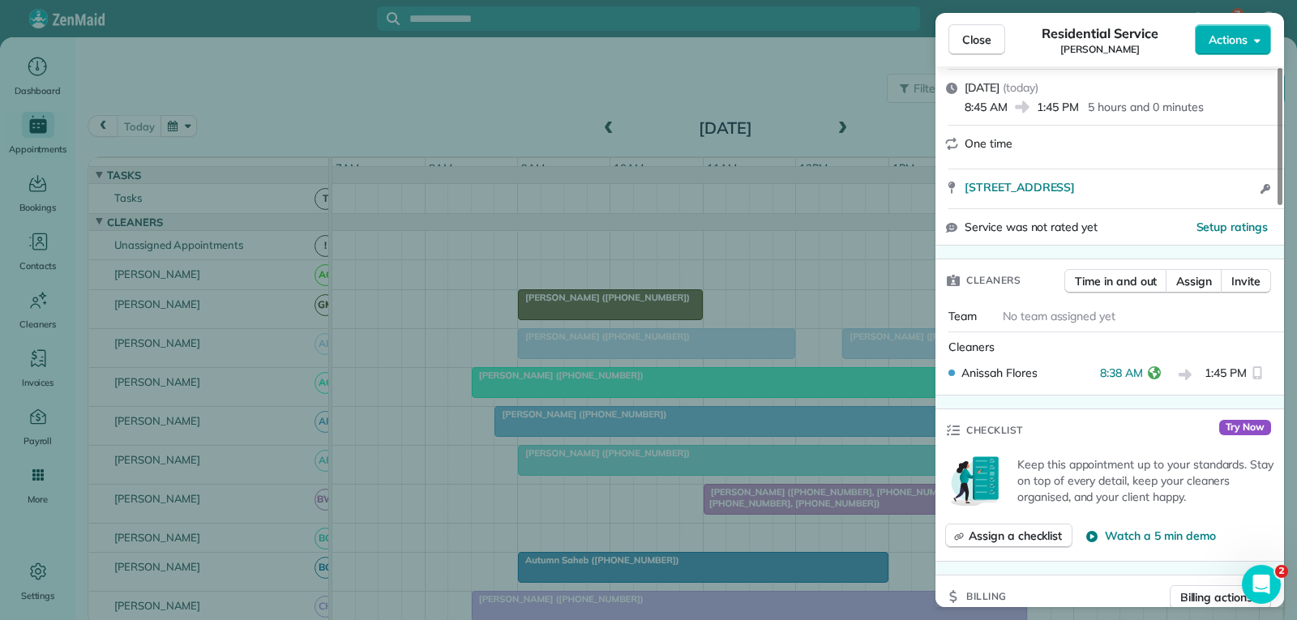
scroll to position [243, 0]
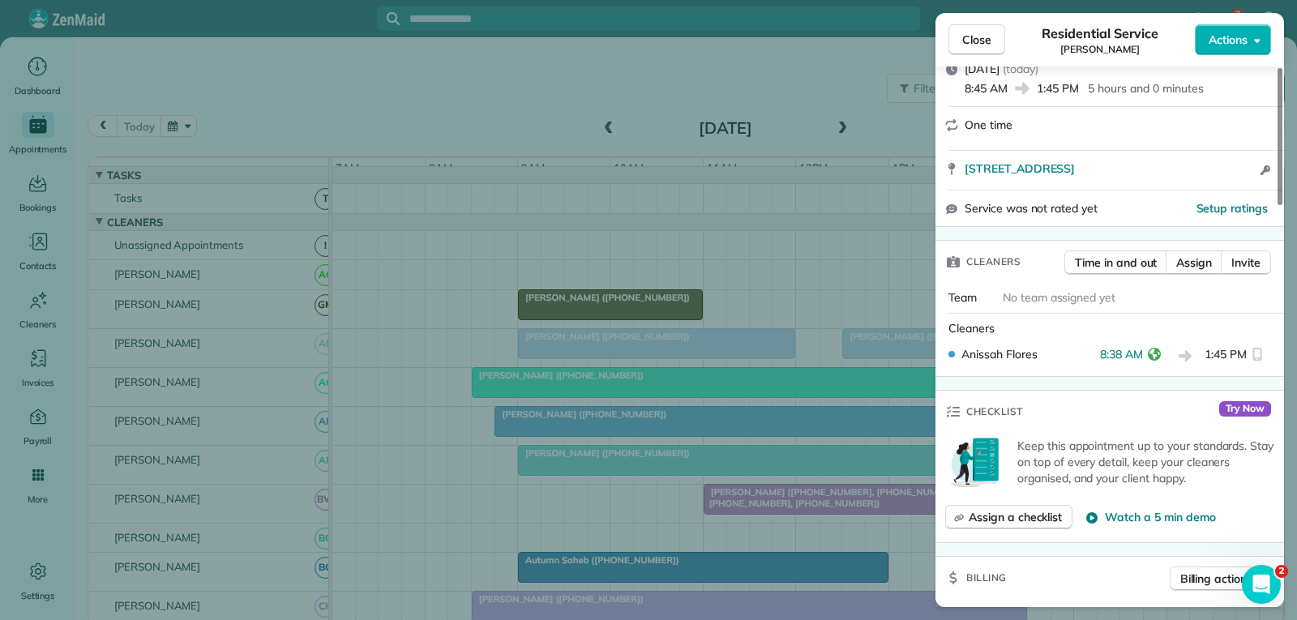
click at [973, 43] on span "Close" at bounding box center [976, 40] width 29 height 16
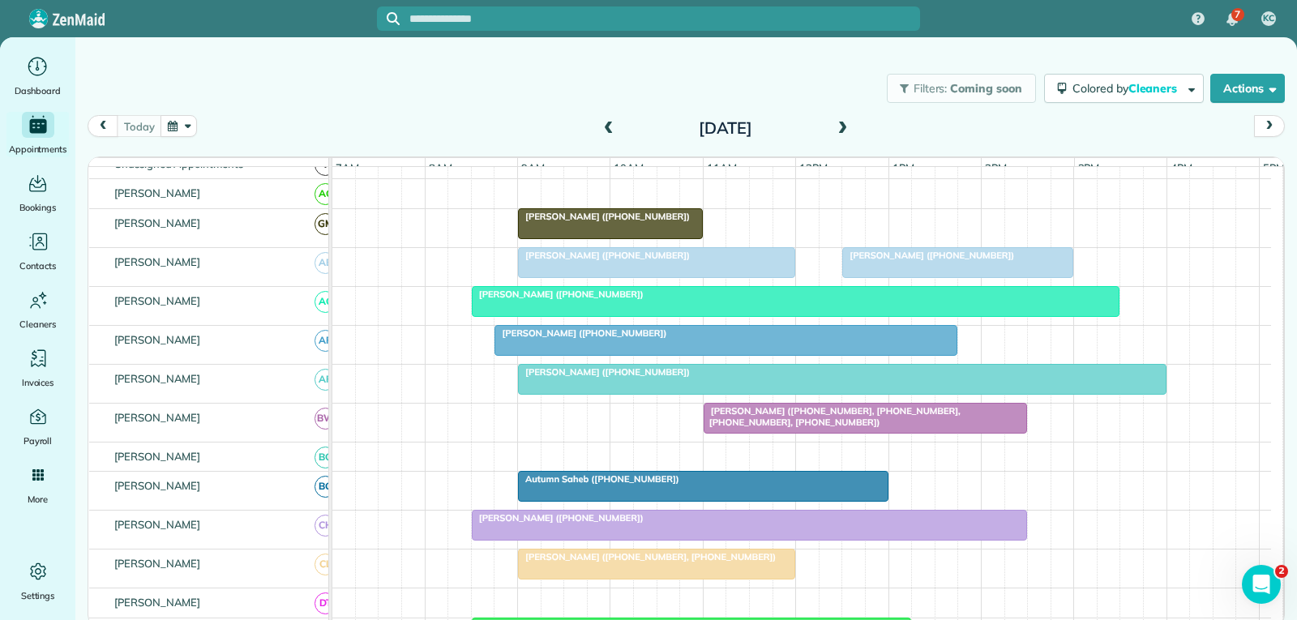
scroll to position [162, 0]
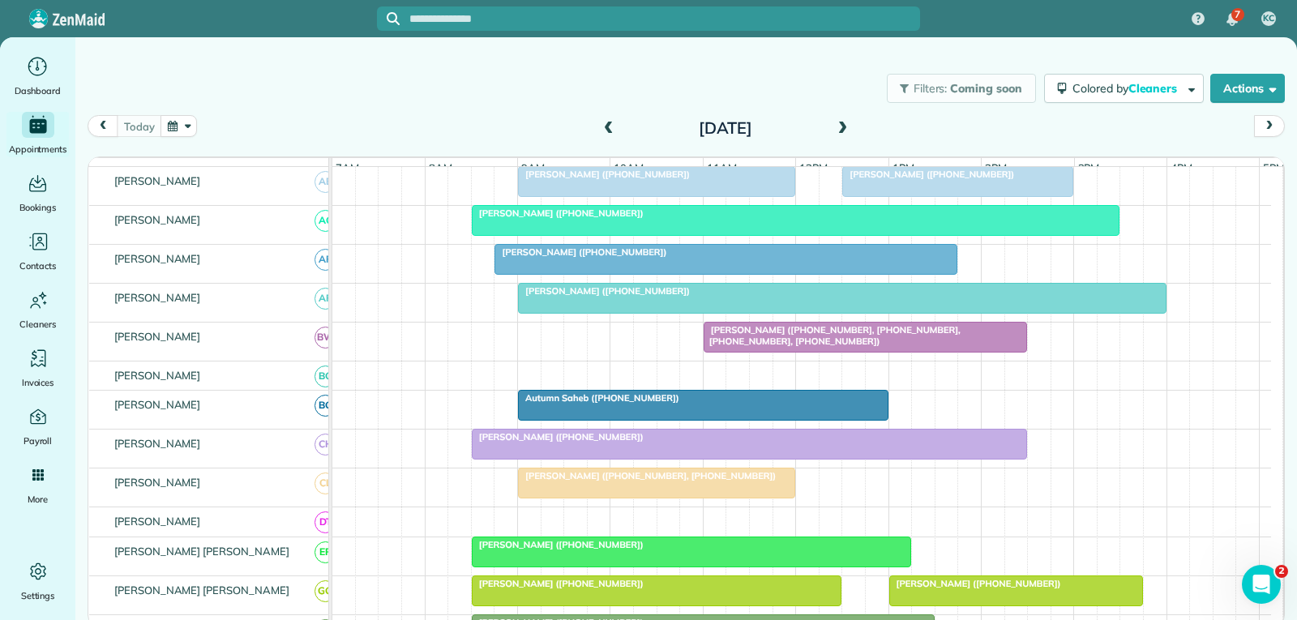
click at [759, 404] on div "Autumn Saheb ([PHONE_NUMBER])" at bounding box center [703, 397] width 361 height 11
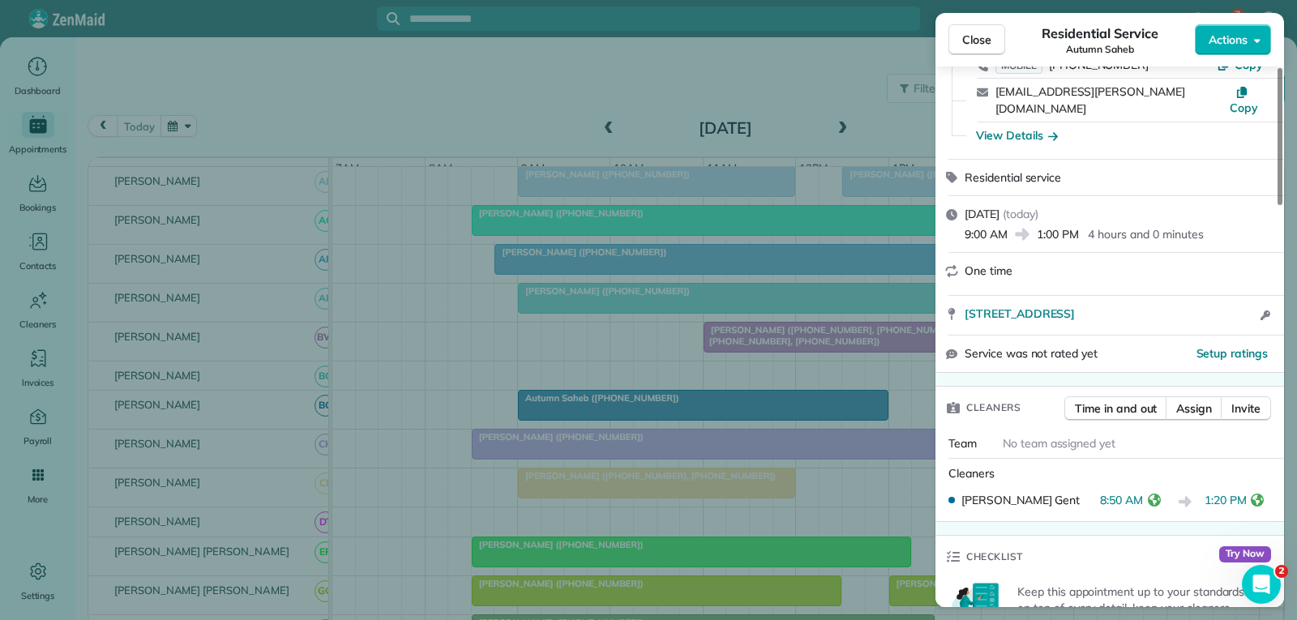
scroll to position [162, 0]
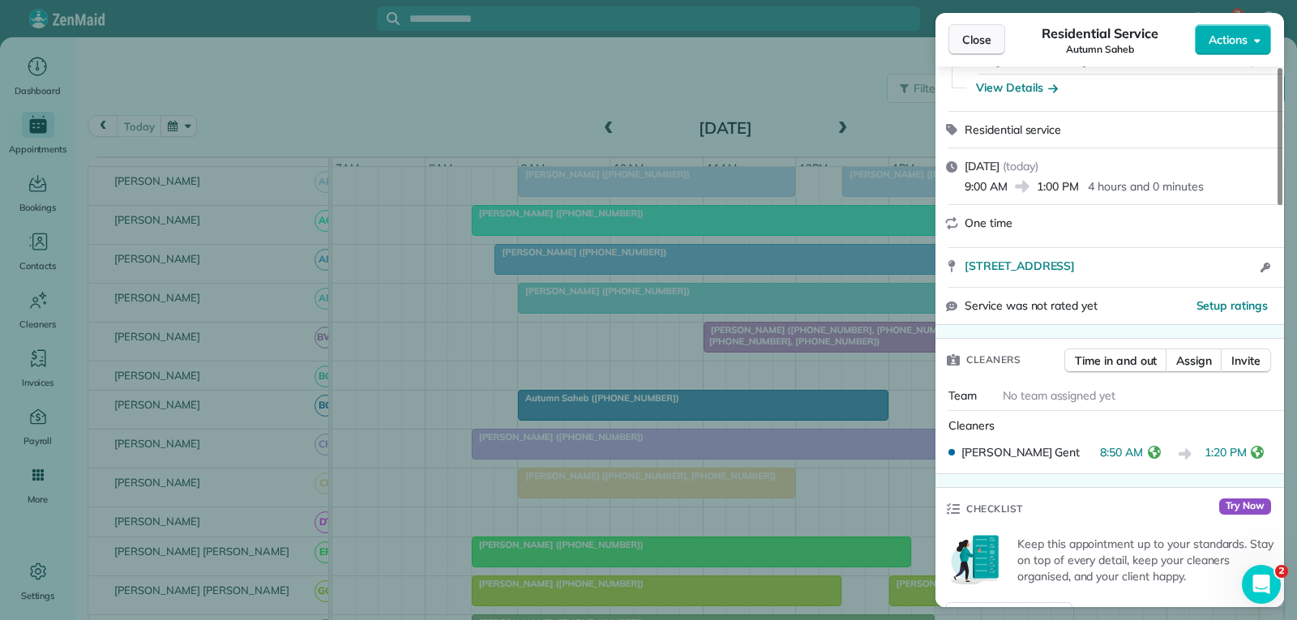
click at [970, 39] on span "Close" at bounding box center [976, 40] width 29 height 16
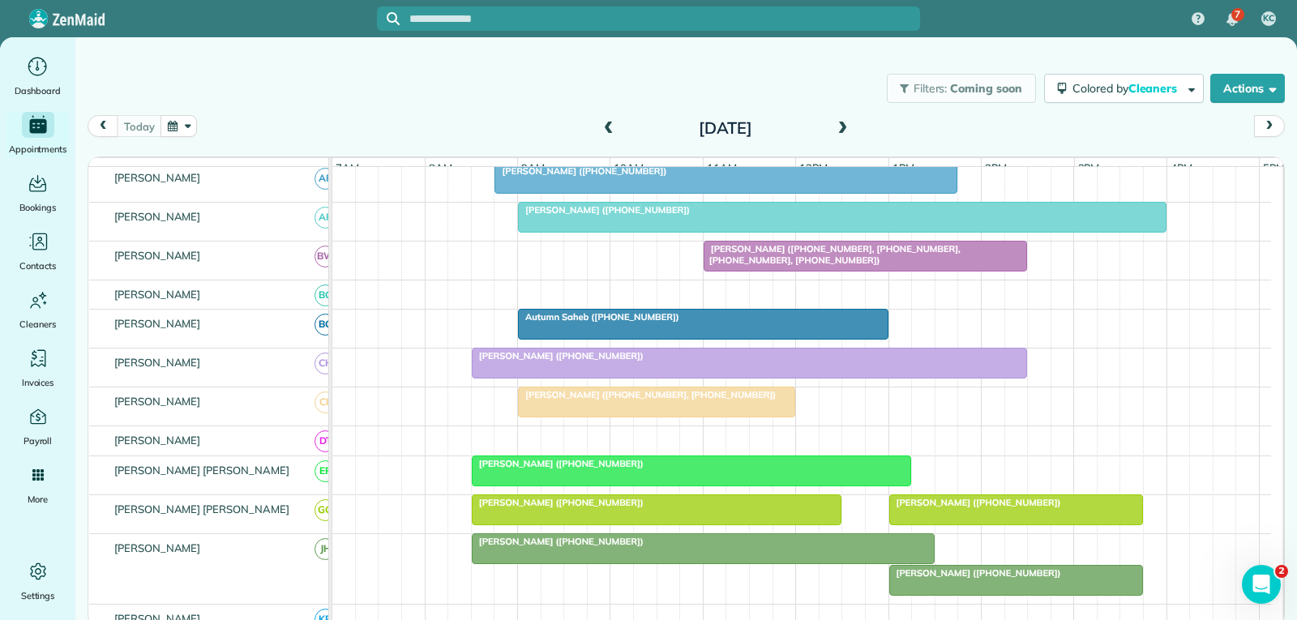
scroll to position [324, 0]
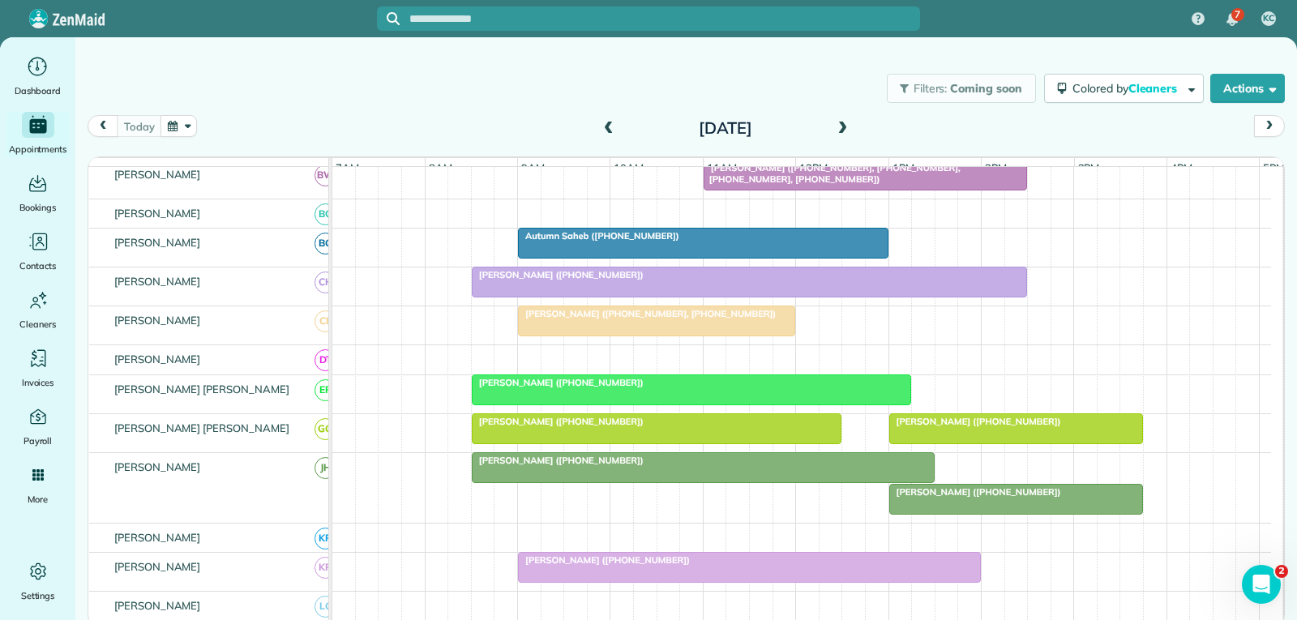
click at [769, 401] on div at bounding box center [692, 389] width 438 height 29
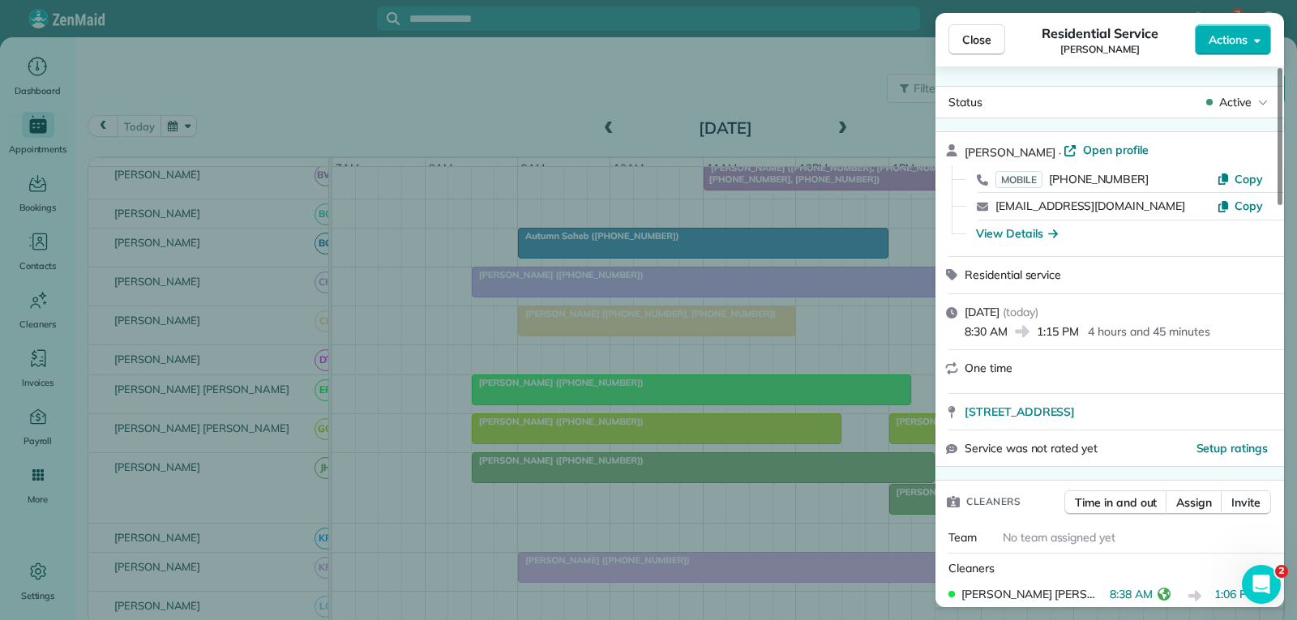
scroll to position [81, 0]
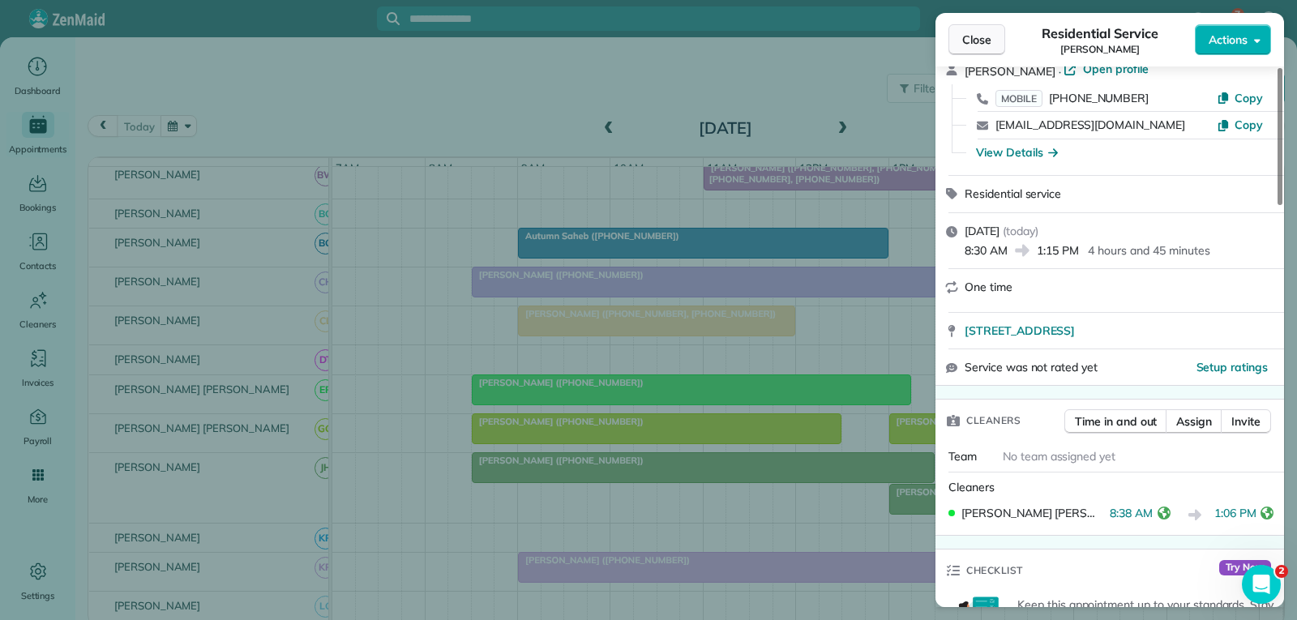
click at [979, 39] on span "Close" at bounding box center [976, 40] width 29 height 16
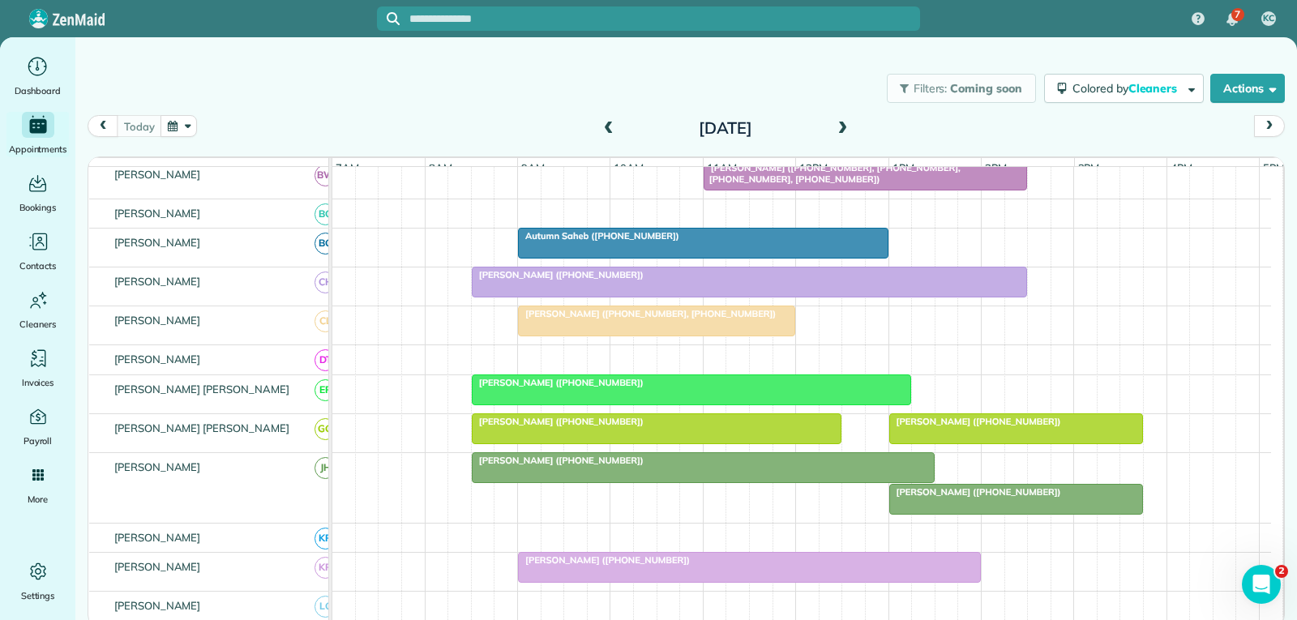
scroll to position [405, 0]
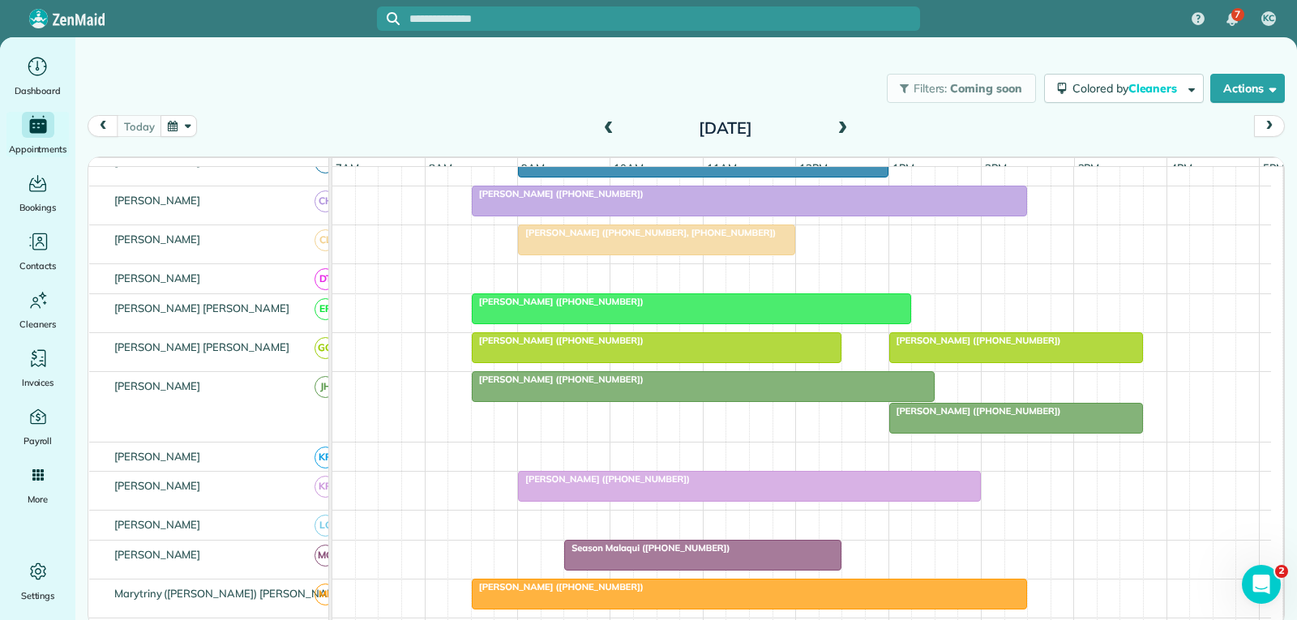
click at [674, 346] on div "[PERSON_NAME] ([PHONE_NUMBER])" at bounding box center [657, 340] width 361 height 11
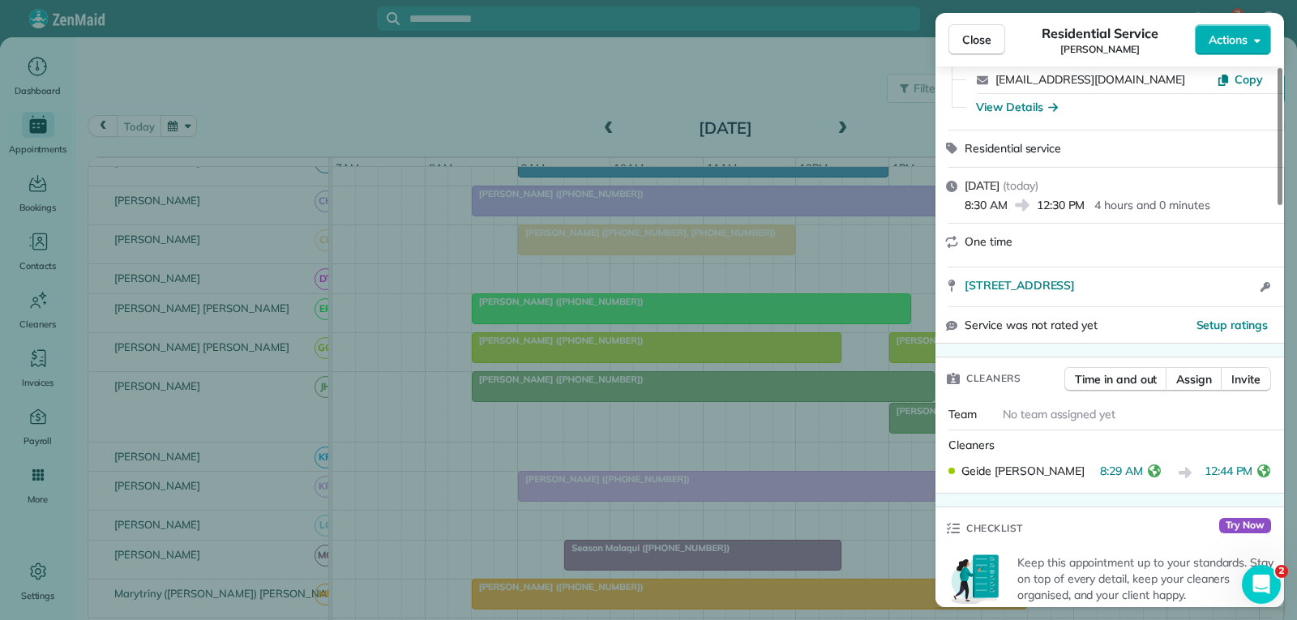
scroll to position [162, 0]
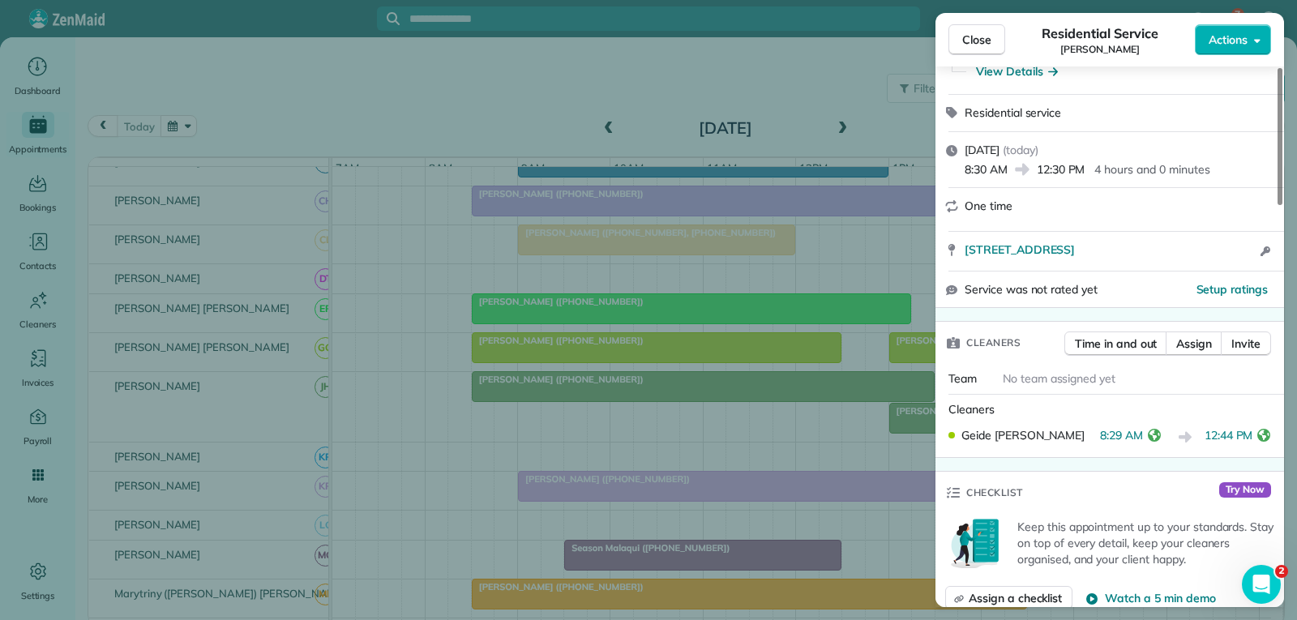
drag, startPoint x: 991, startPoint y: 32, endPoint x: 985, endPoint y: 48, distance: 16.4
click at [991, 32] on span "Close" at bounding box center [976, 40] width 29 height 16
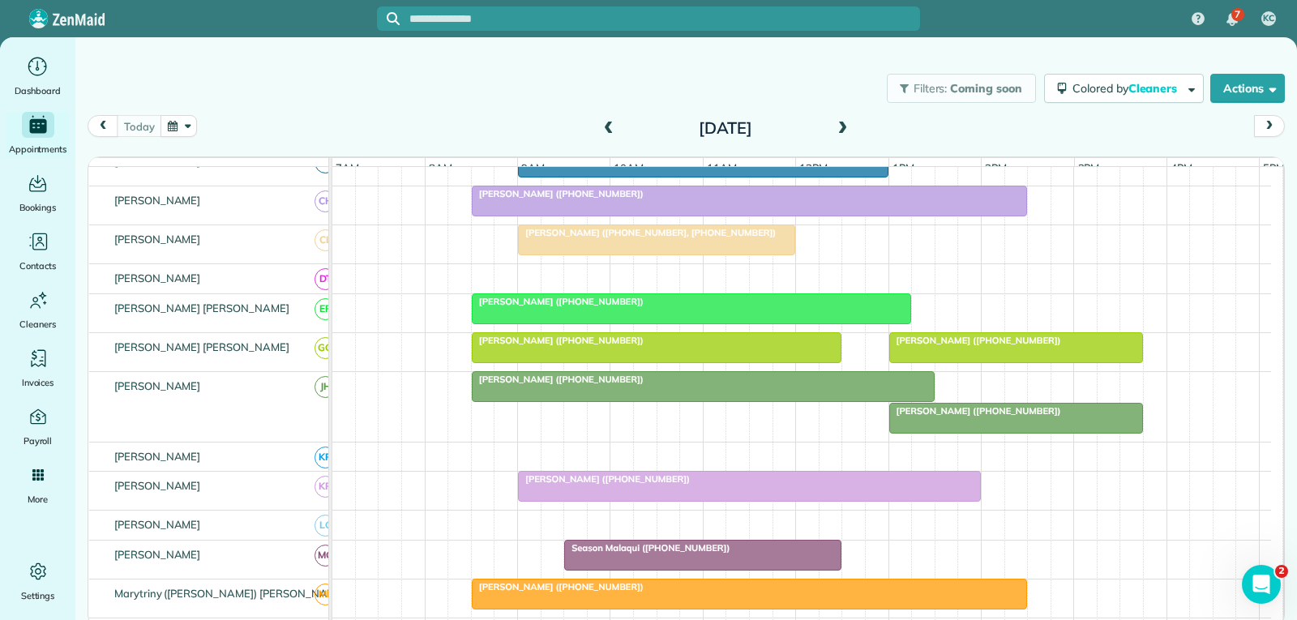
click at [943, 417] on span "[PERSON_NAME] ([PHONE_NUMBER])" at bounding box center [976, 410] width 174 height 11
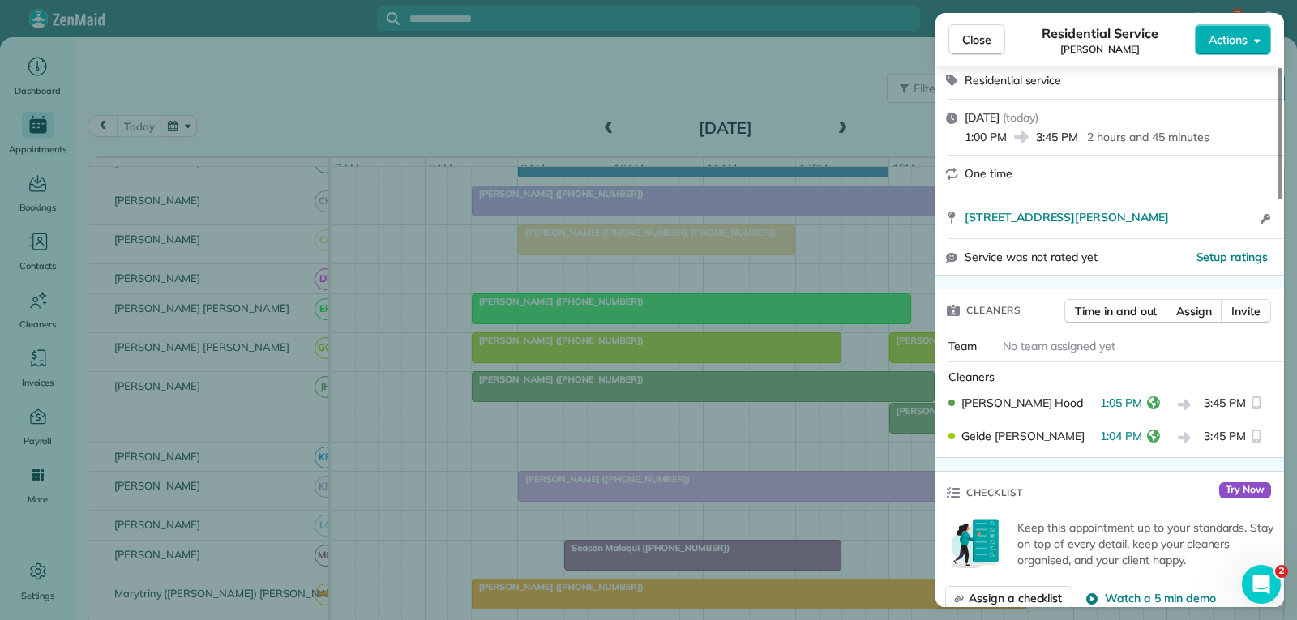
scroll to position [324, 0]
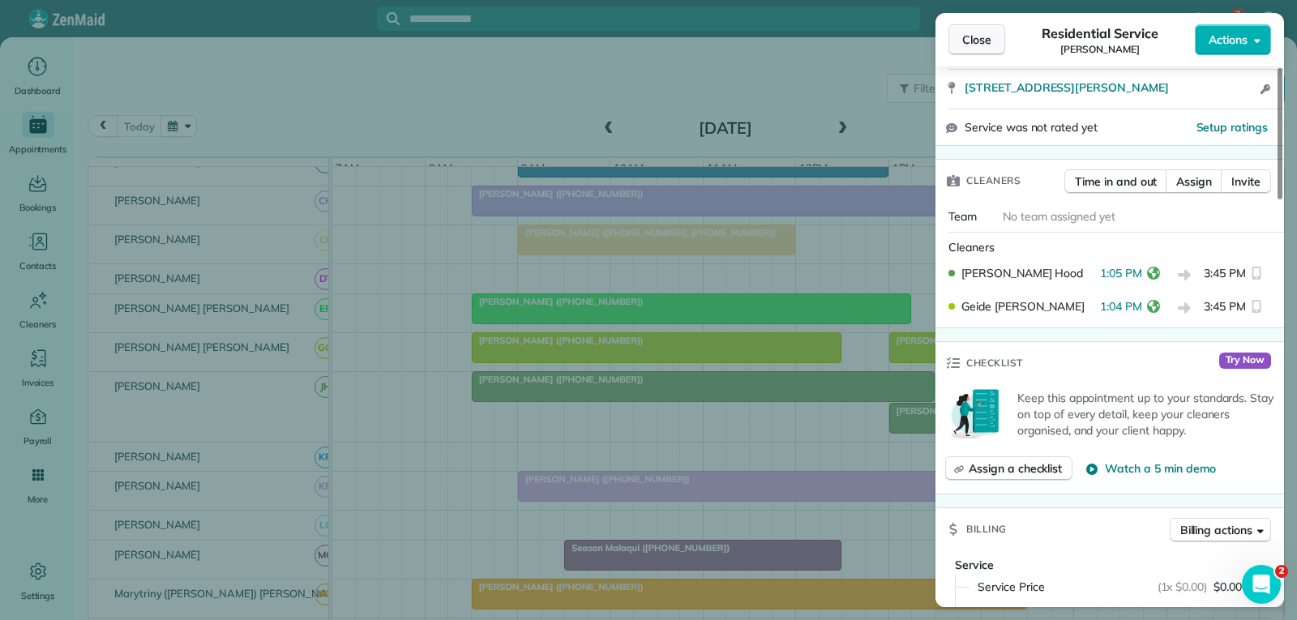
click at [972, 42] on span "Close" at bounding box center [976, 40] width 29 height 16
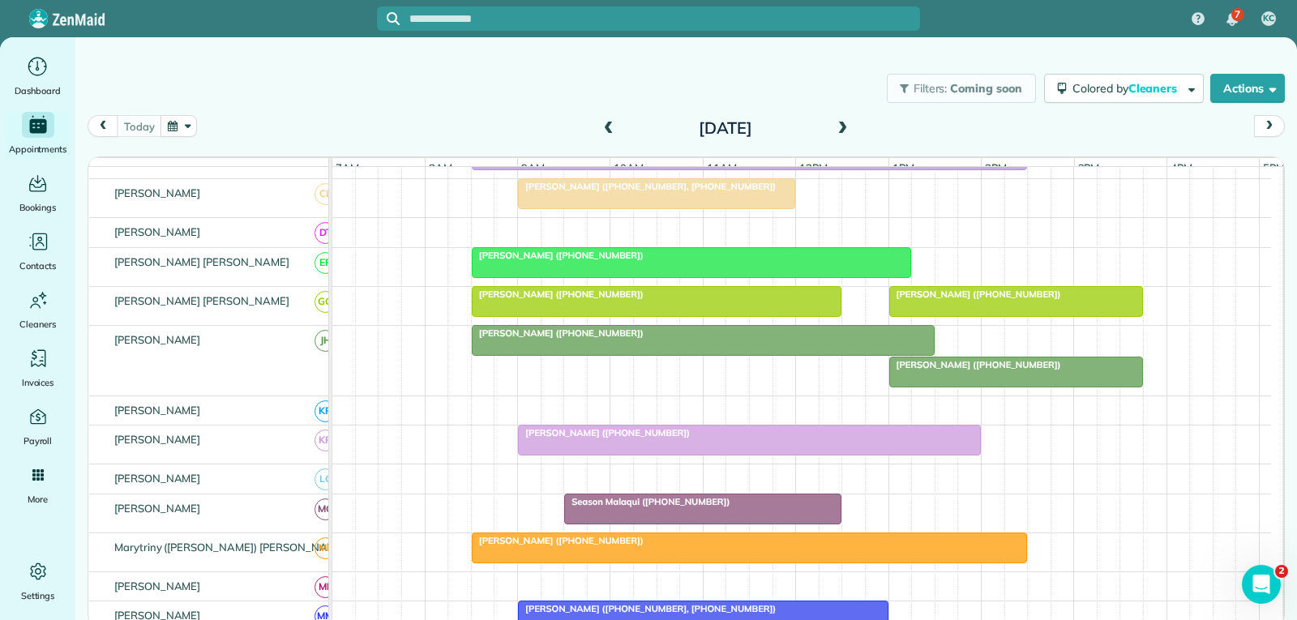
scroll to position [486, 0]
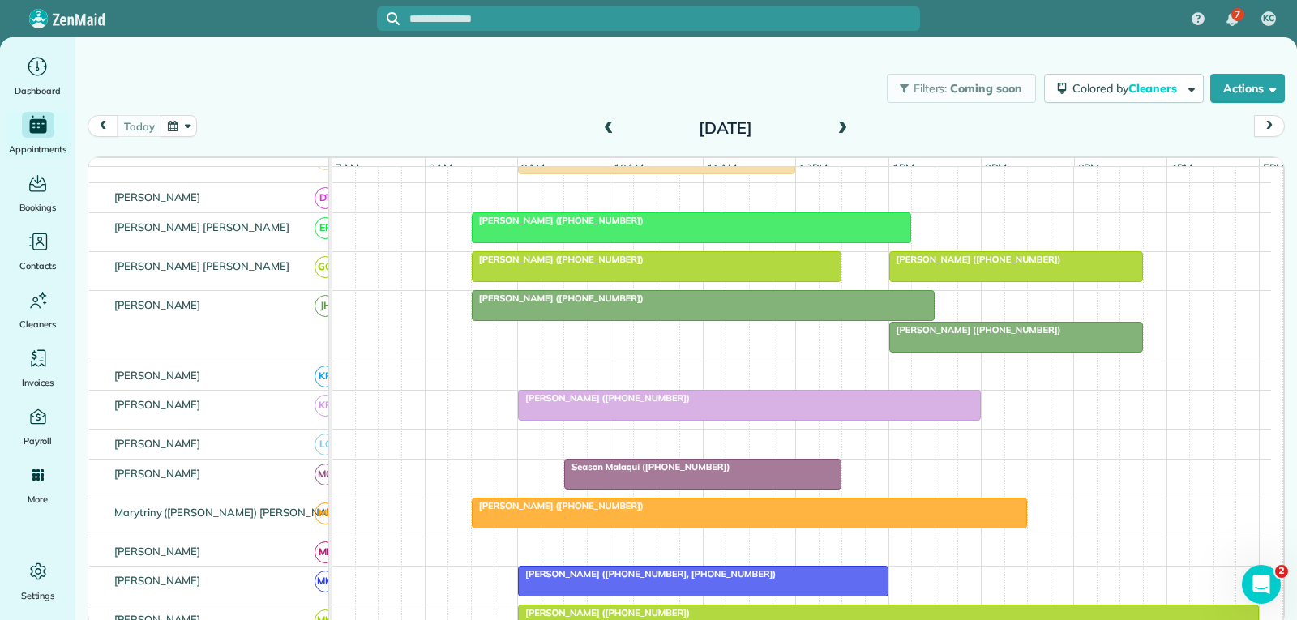
click at [725, 473] on div "Season Malaqui ([PHONE_NUMBER])" at bounding box center [703, 466] width 268 height 11
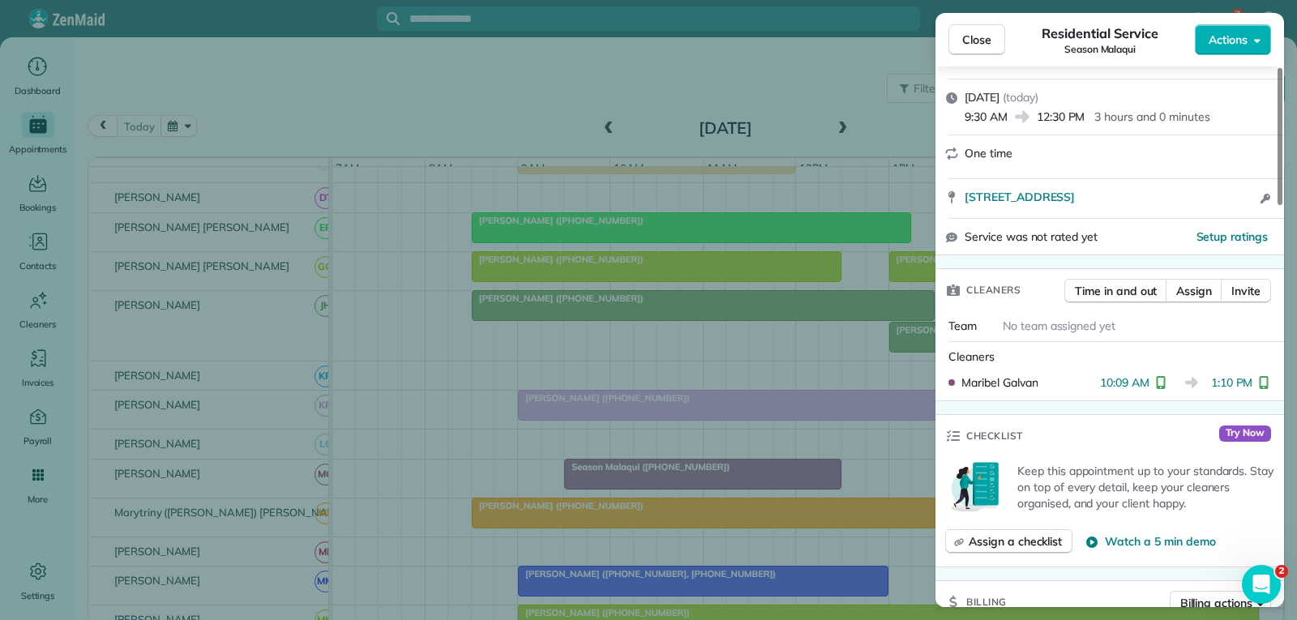
scroll to position [243, 0]
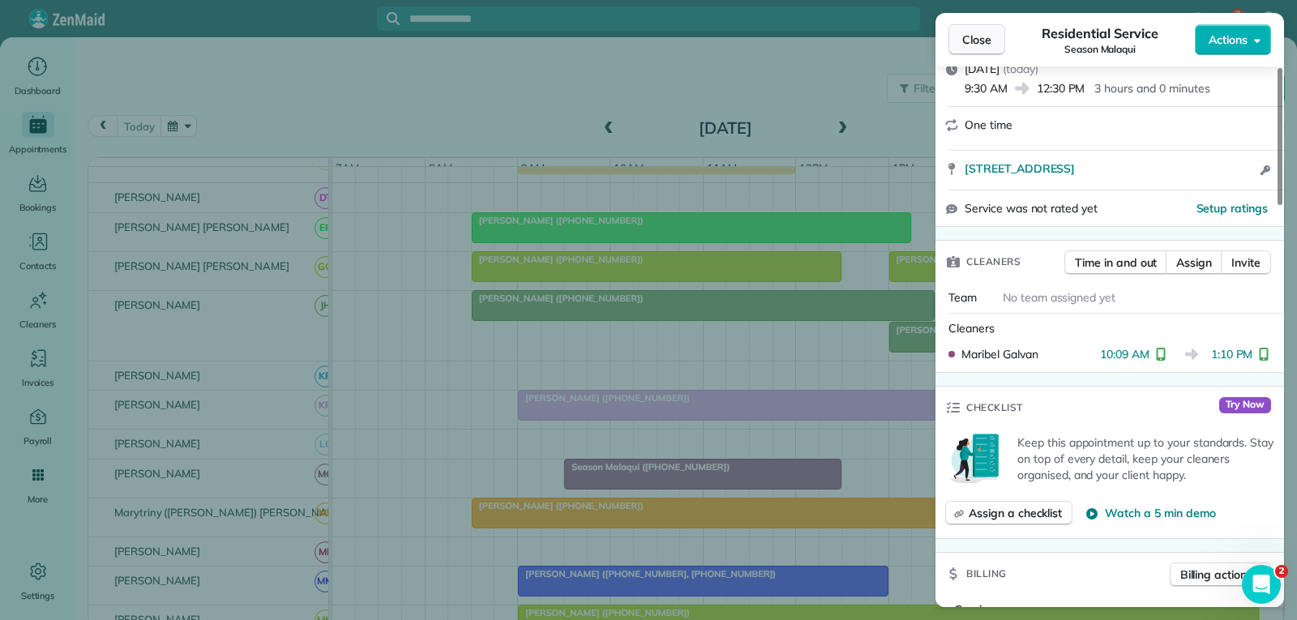
click at [987, 32] on span "Close" at bounding box center [976, 40] width 29 height 16
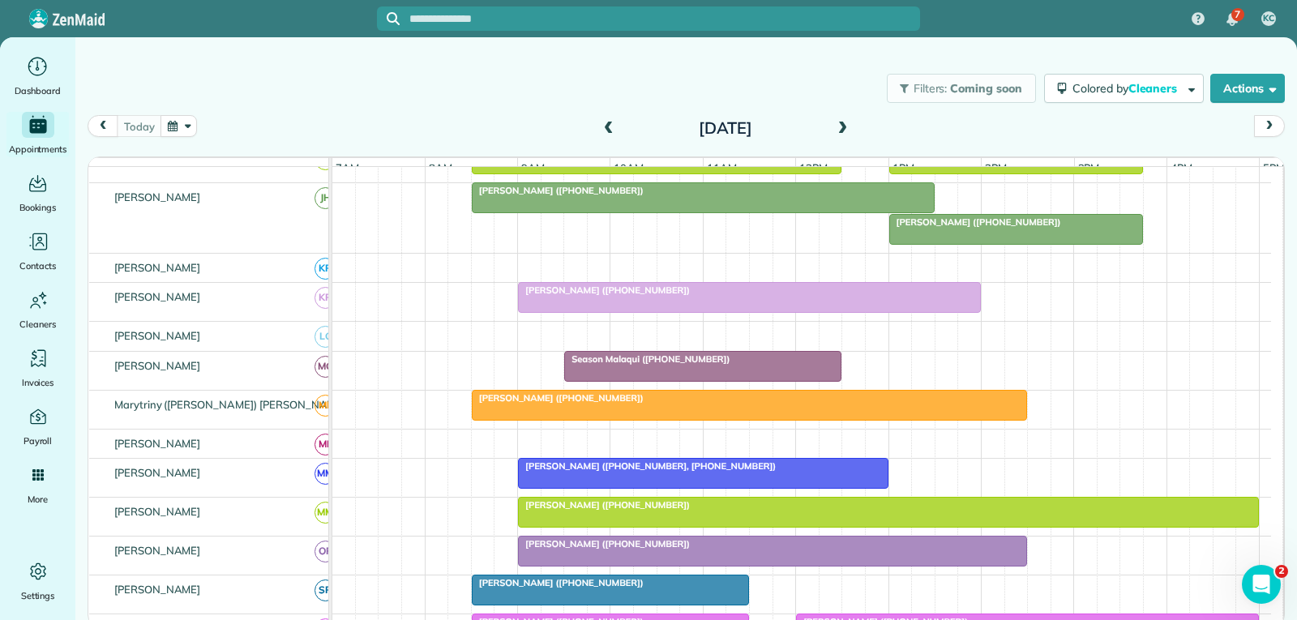
scroll to position [568, 0]
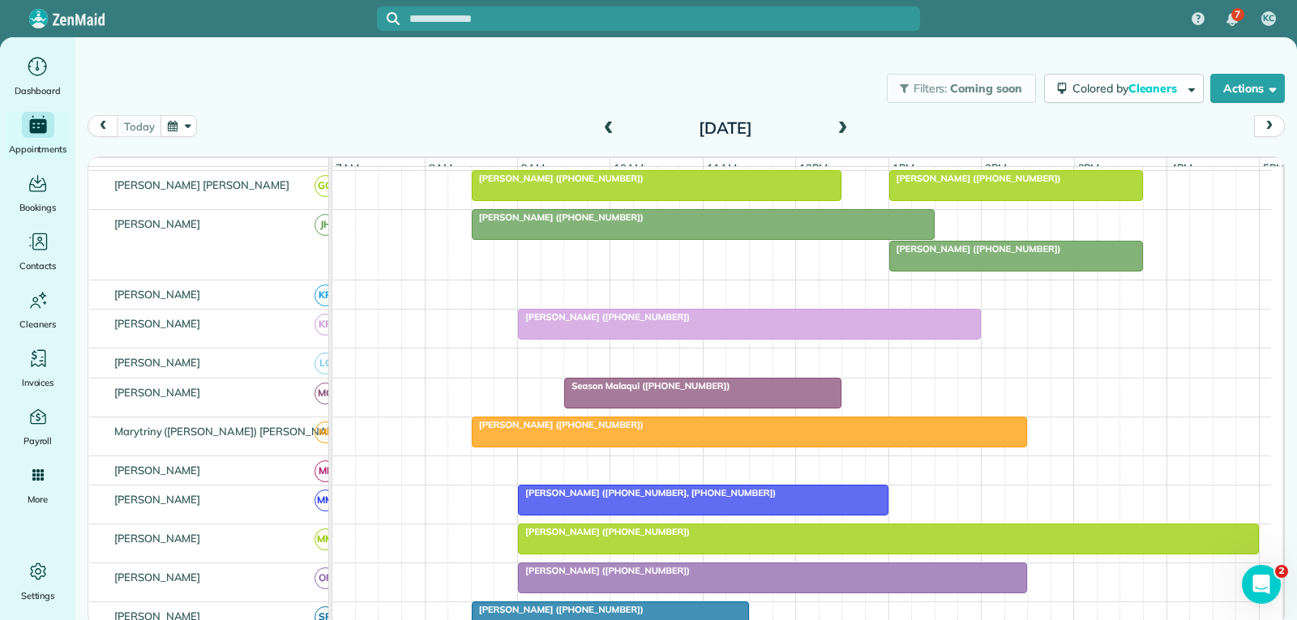
click at [803, 238] on div at bounding box center [703, 224] width 461 height 29
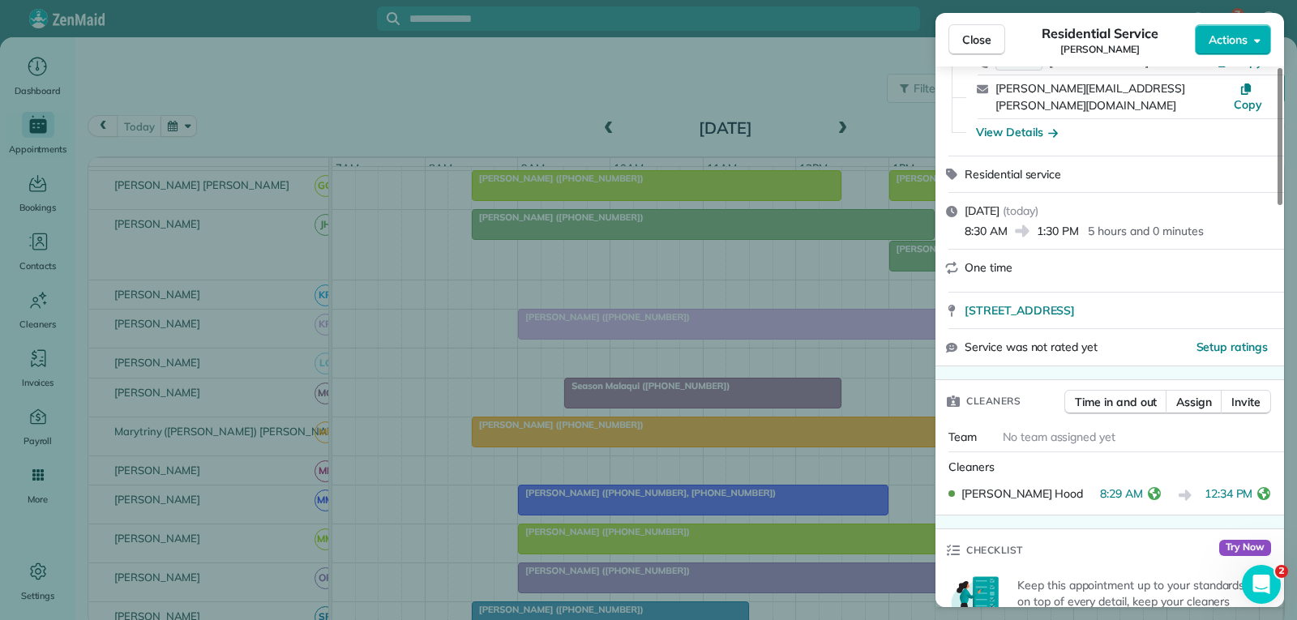
scroll to position [162, 0]
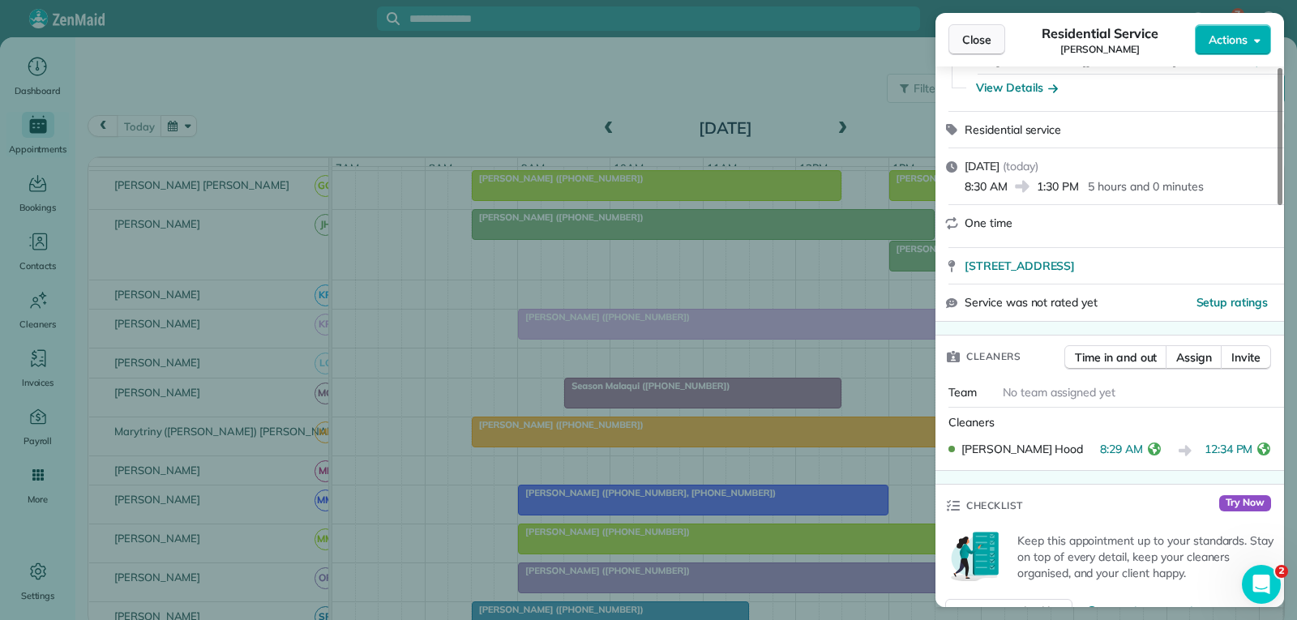
click at [992, 35] on button "Close" at bounding box center [977, 39] width 57 height 31
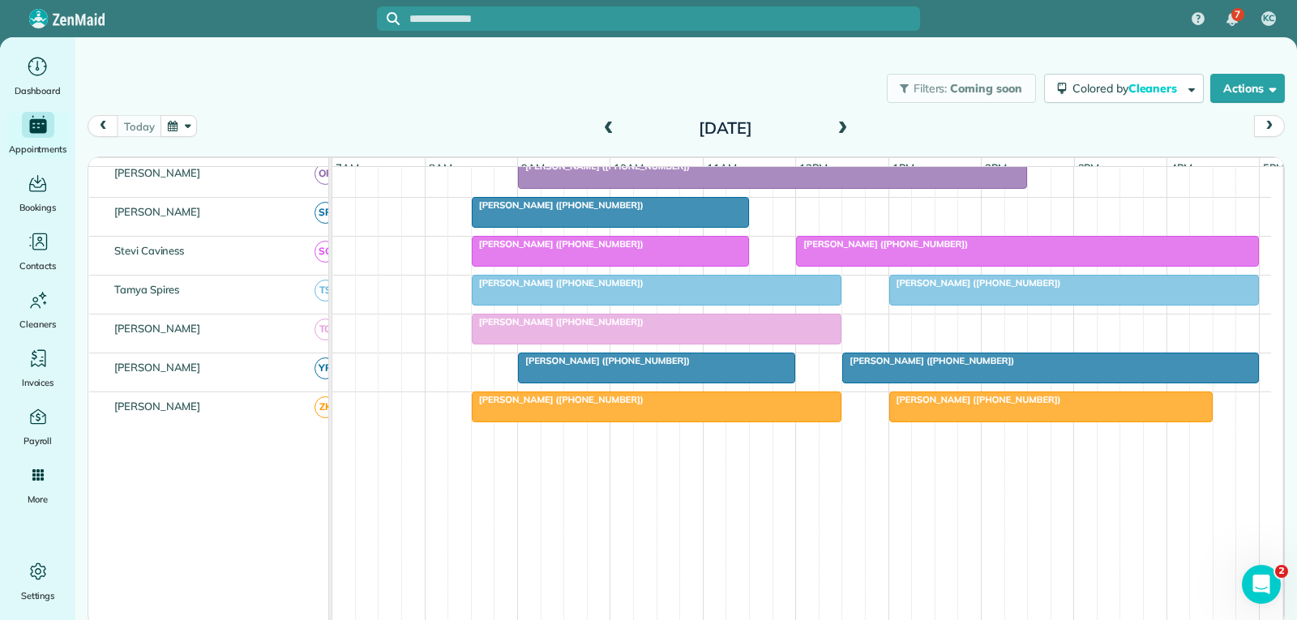
scroll to position [973, 0]
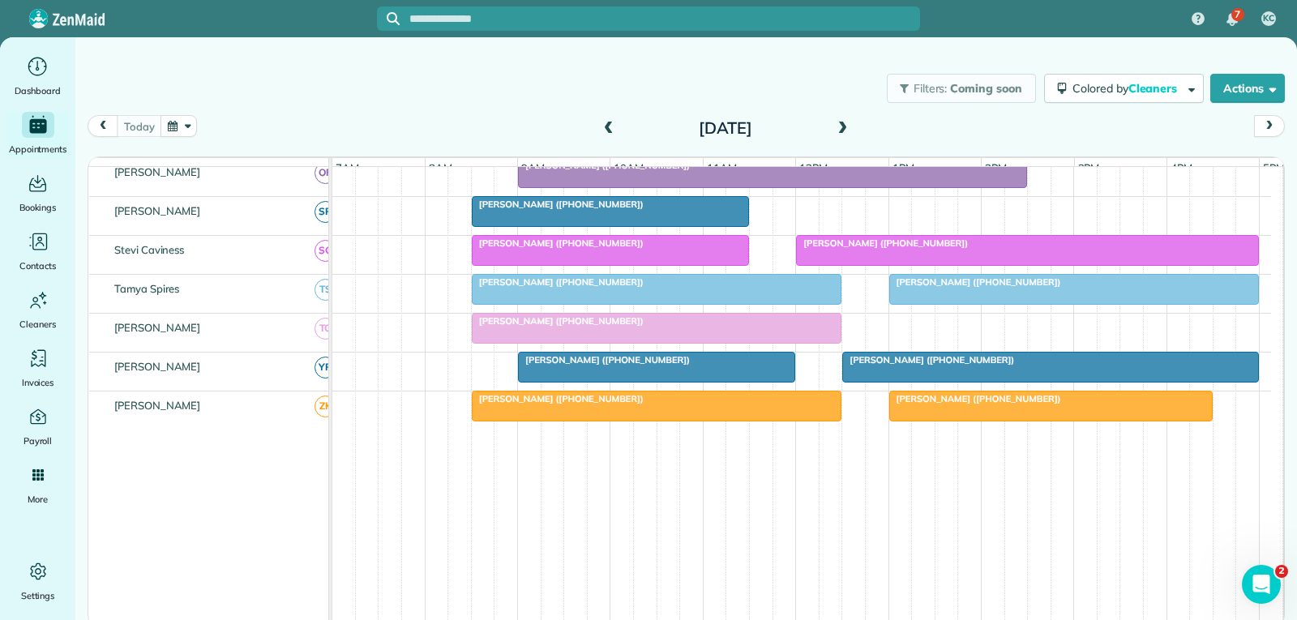
click at [910, 288] on div "[PERSON_NAME] ([PHONE_NUMBER])" at bounding box center [1074, 281] width 361 height 11
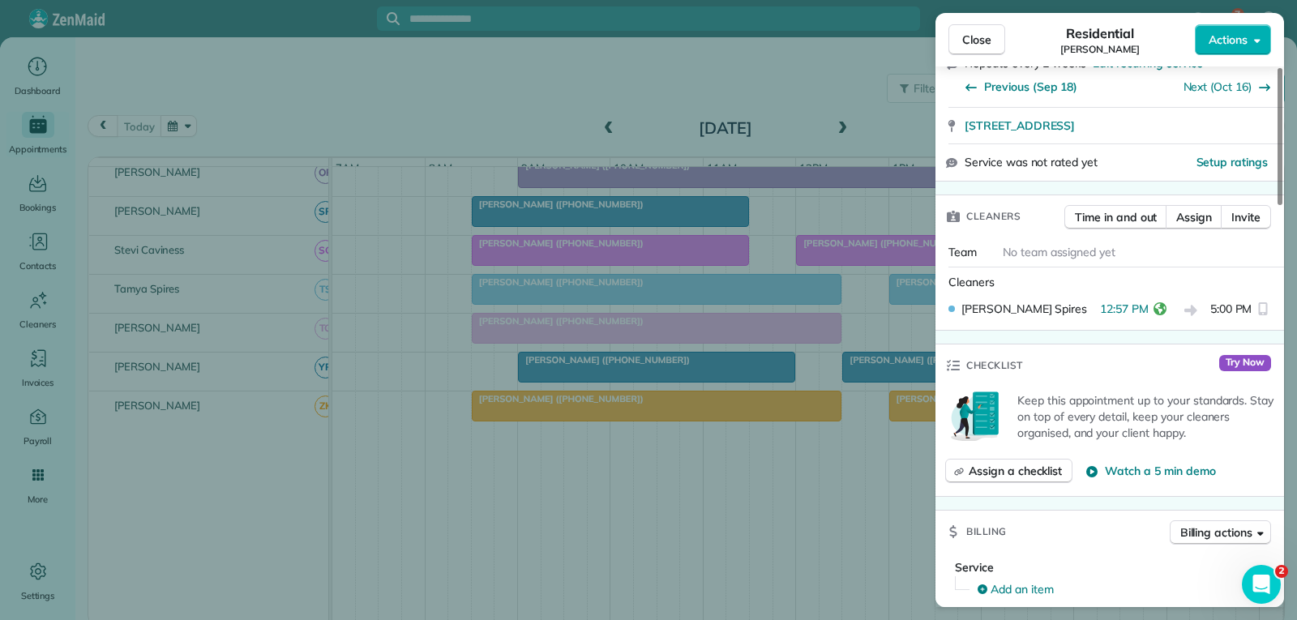
scroll to position [324, 0]
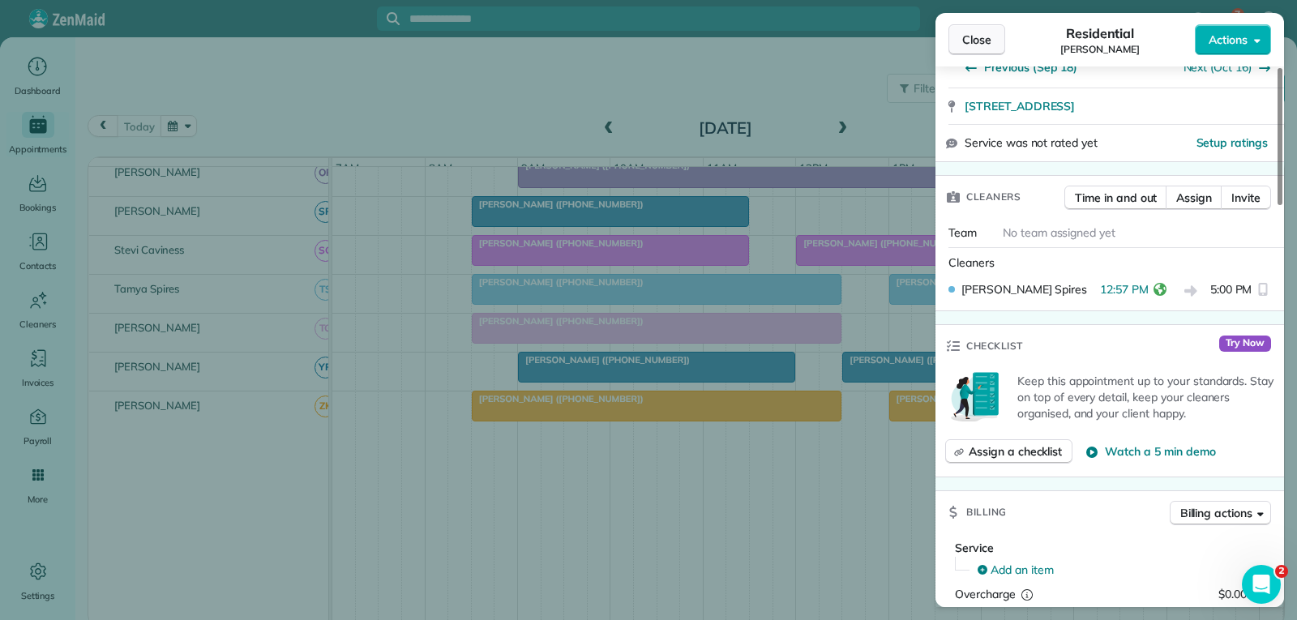
click at [983, 45] on span "Close" at bounding box center [976, 40] width 29 height 16
